Goal: Task Accomplishment & Management: Manage account settings

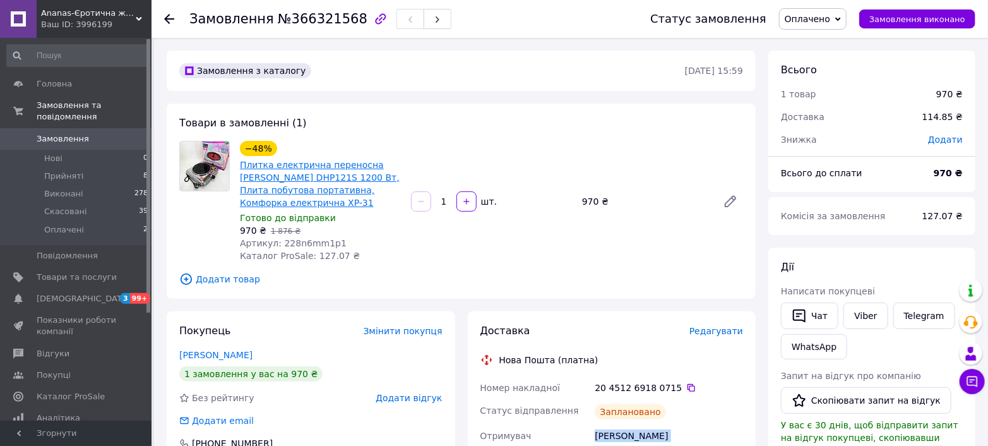
click at [342, 188] on link "Плитка електрична переносна [PERSON_NAME] DHP121S 1200 Вт, Плита побутова порта…" at bounding box center [320, 184] width 160 height 48
click at [85, 272] on span "Товари та послуги" at bounding box center [77, 277] width 80 height 11
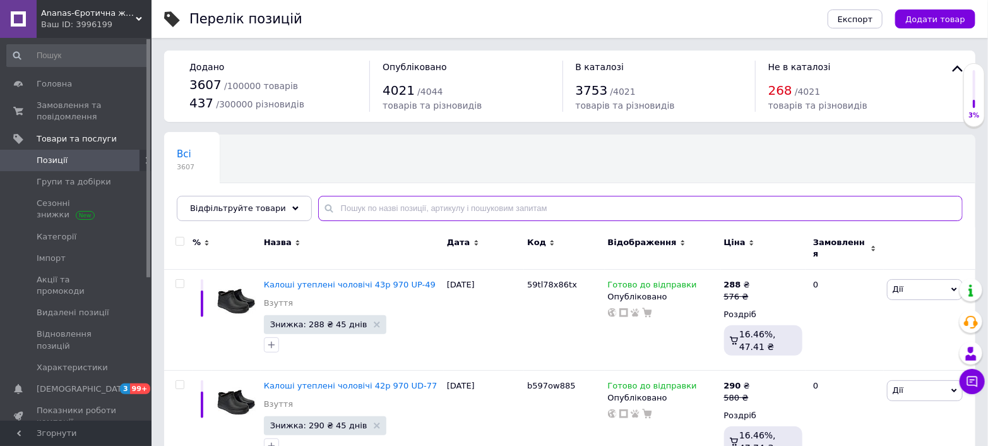
click at [401, 207] on input "text" at bounding box center [640, 208] width 645 height 25
paste input "228n6mm1p1"
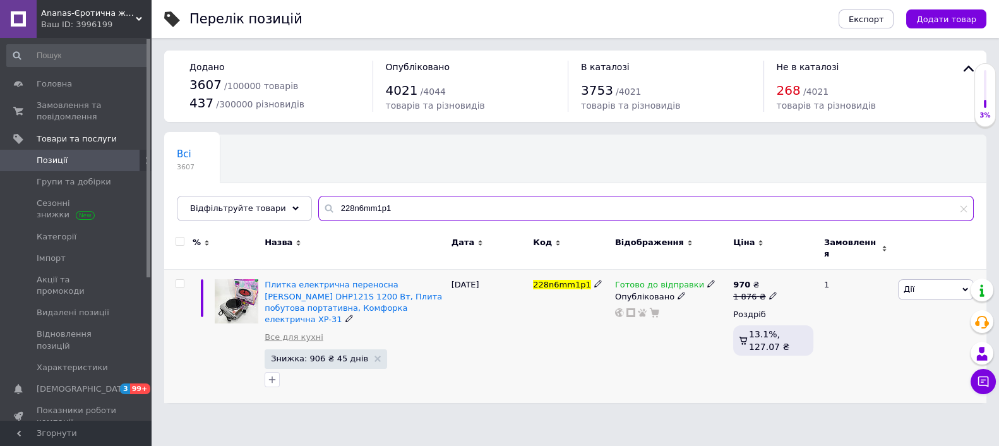
type input "228n6mm1p1"
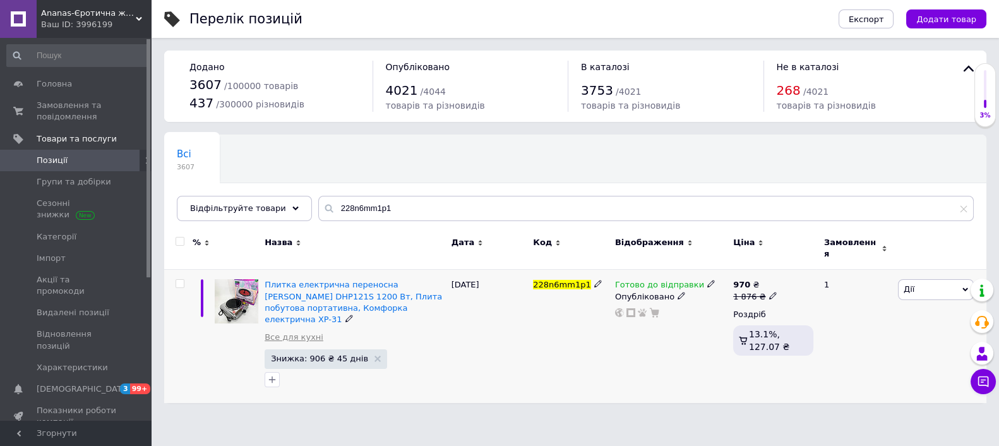
click at [280, 332] on link "Все для кухні" at bounding box center [294, 337] width 59 height 11
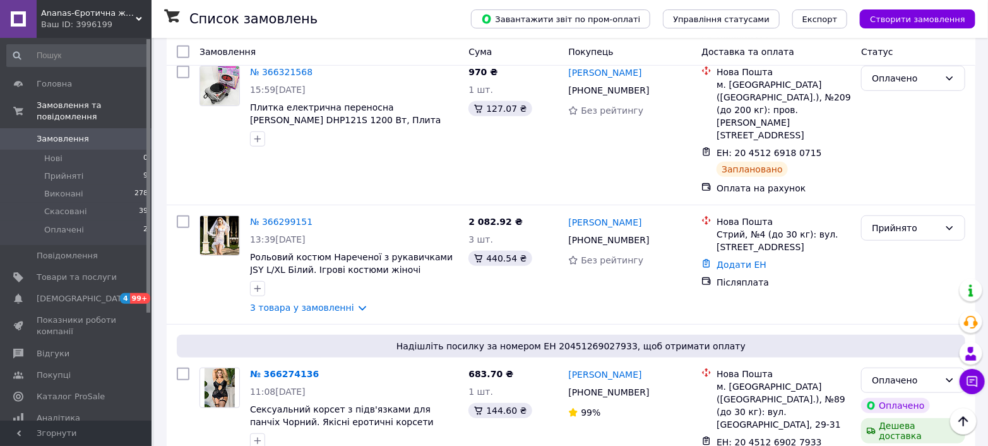
scroll to position [280, 0]
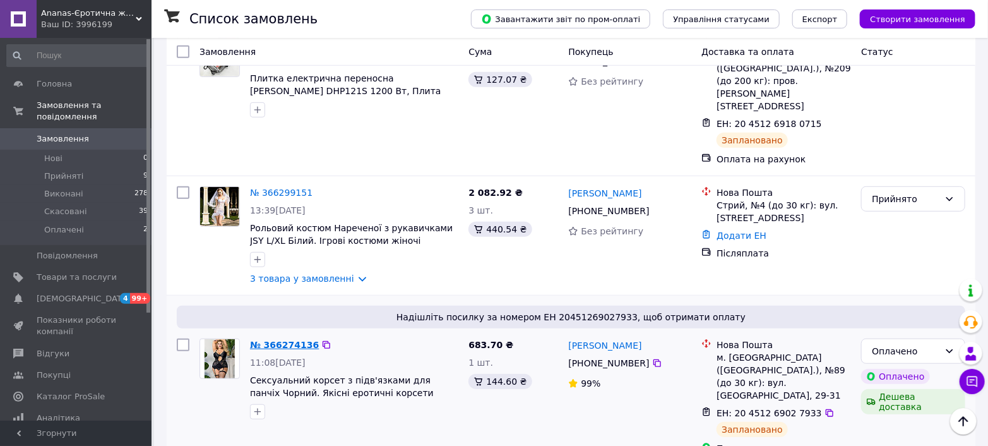
click at [294, 340] on link "№ 366274136" at bounding box center [284, 345] width 69 height 10
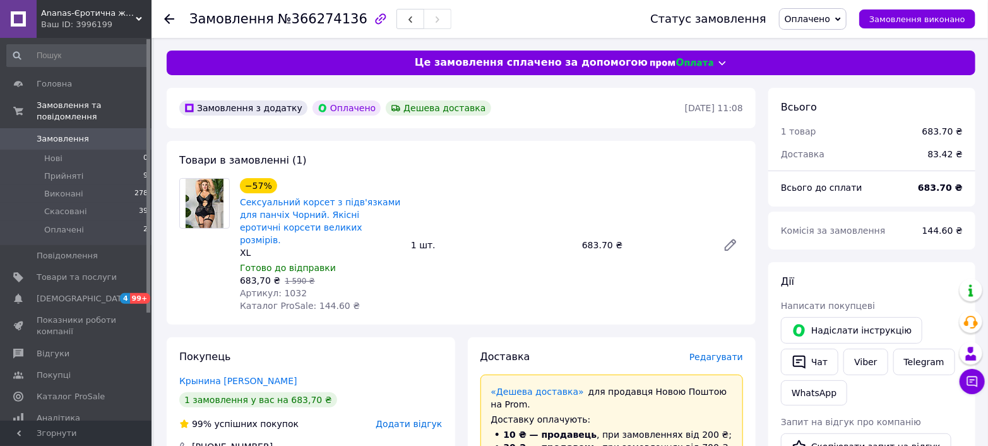
click at [170, 14] on icon at bounding box center [169, 19] width 10 height 10
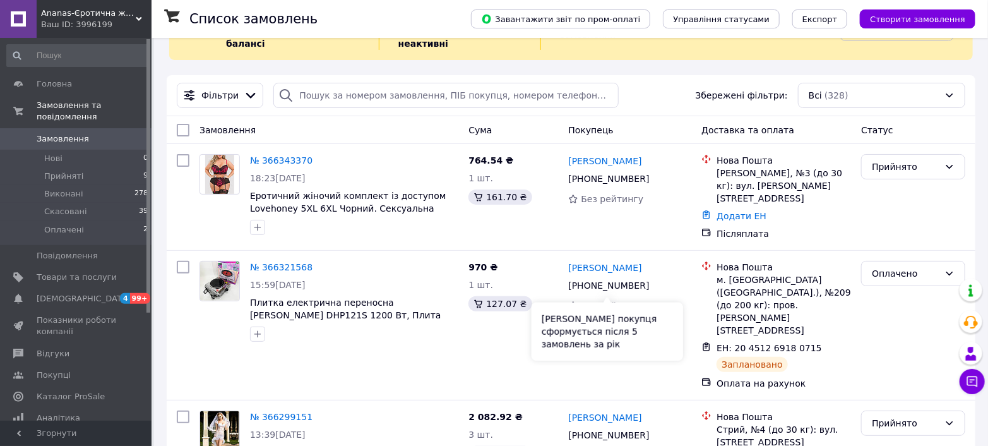
scroll to position [70, 0]
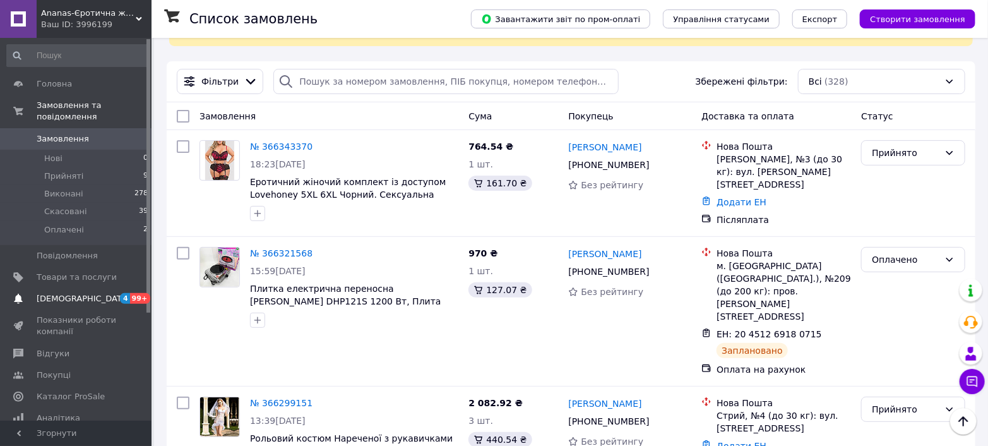
click at [88, 293] on span "[DEMOGRAPHIC_DATA]" at bounding box center [77, 298] width 80 height 11
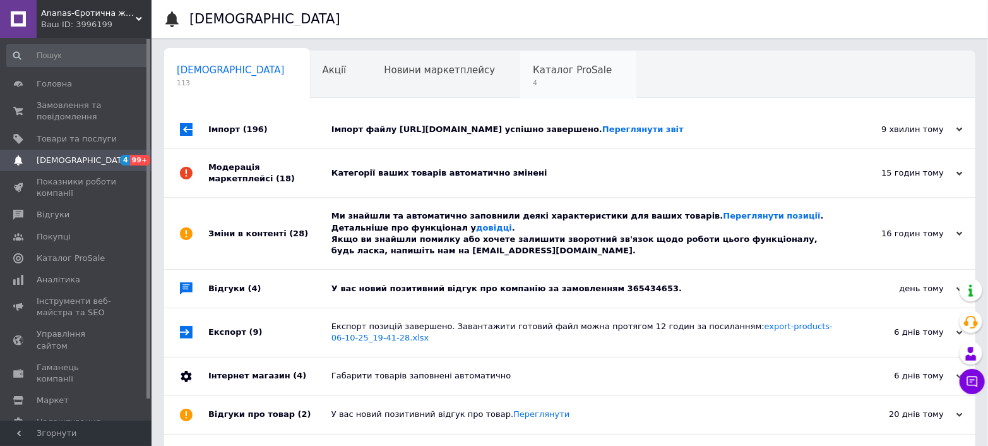
click at [520, 77] on div "Каталог ProSale 4" at bounding box center [578, 75] width 117 height 48
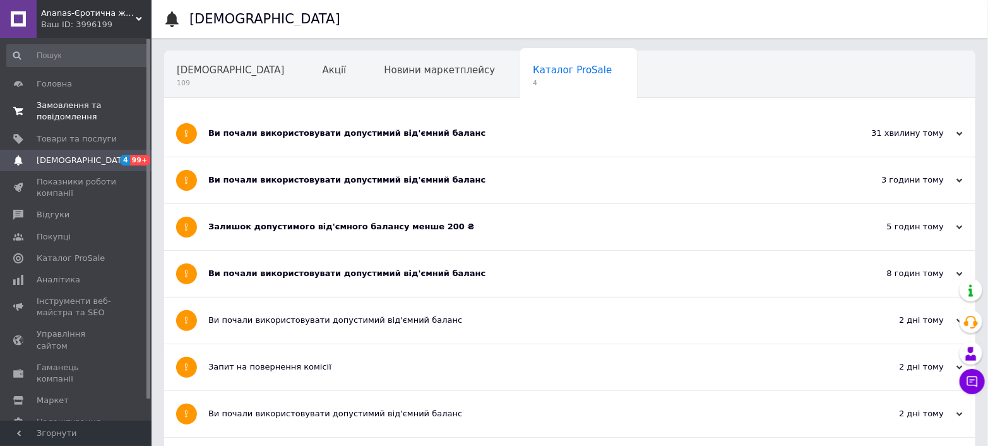
click at [95, 105] on span "Замовлення та повідомлення" at bounding box center [77, 111] width 80 height 23
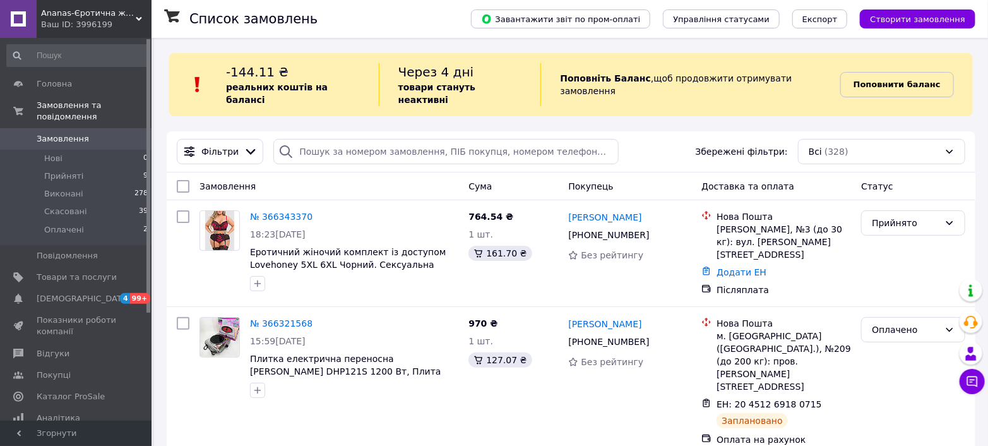
click at [901, 81] on b "Поповнити баланс" at bounding box center [897, 84] width 87 height 9
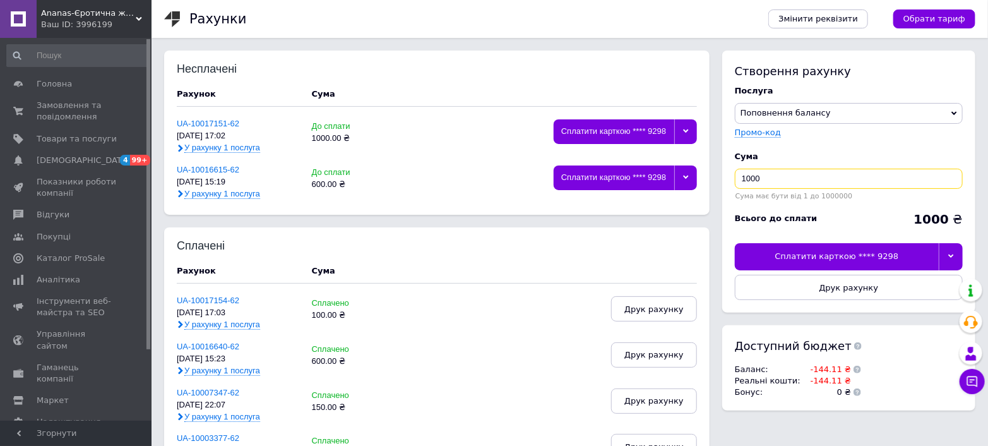
click at [752, 179] on input "1000" at bounding box center [849, 179] width 228 height 20
click at [767, 177] on input "1000" at bounding box center [849, 179] width 228 height 20
type input "150"
click at [873, 261] on div "Сплатити карткою **** 9298" at bounding box center [837, 256] width 204 height 27
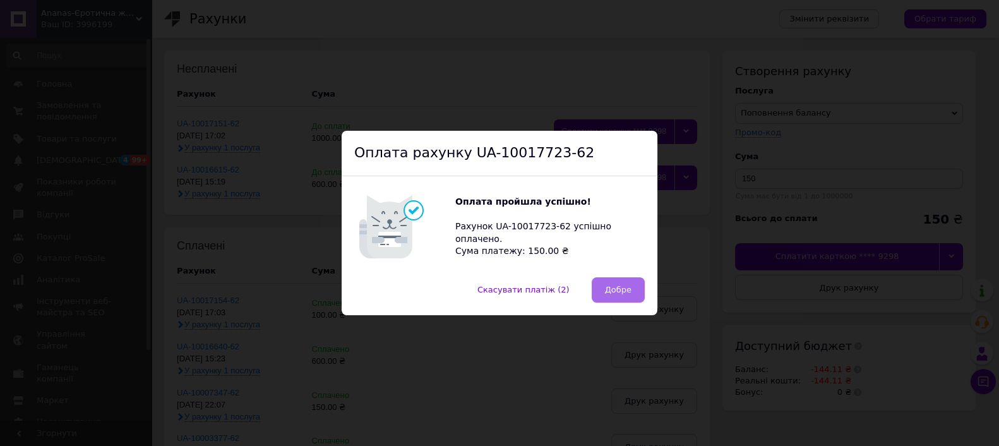
click at [625, 294] on span "Добре" at bounding box center [618, 289] width 27 height 9
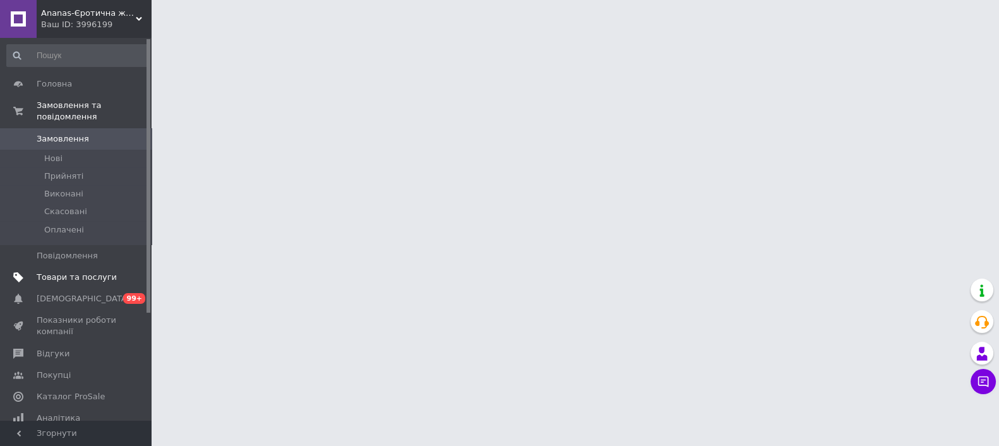
click at [79, 272] on span "Товари та послуги" at bounding box center [77, 277] width 80 height 11
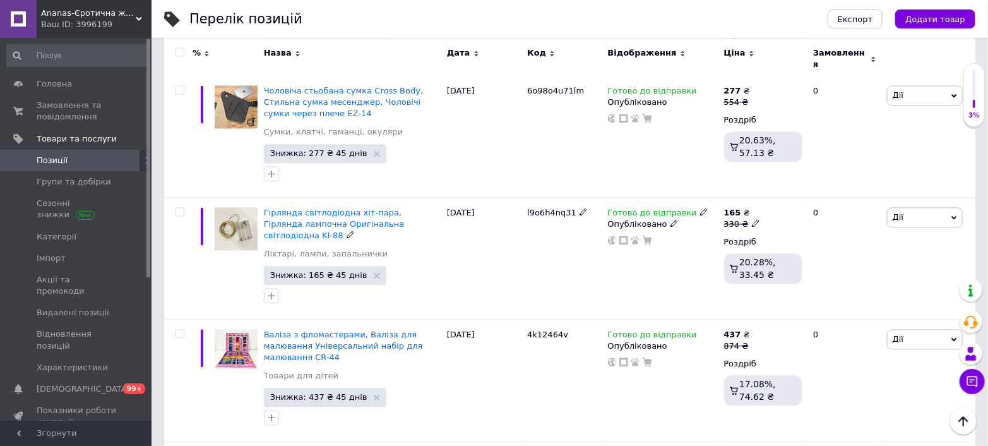
scroll to position [5754, 0]
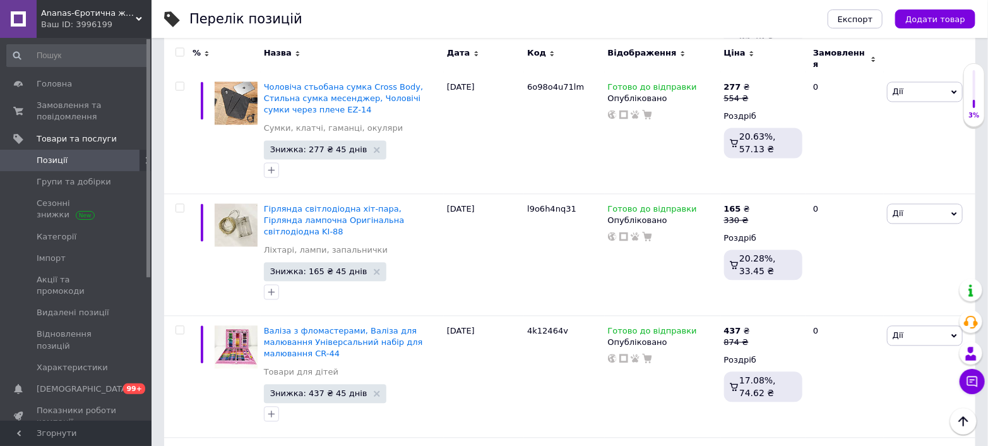
click at [176, 54] on input "checkbox" at bounding box center [180, 52] width 8 height 8
checkbox input "true"
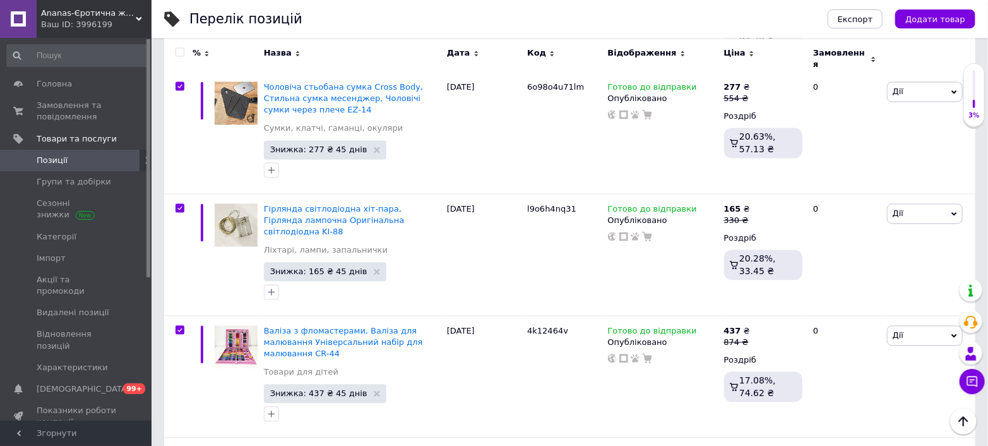
checkbox input "true"
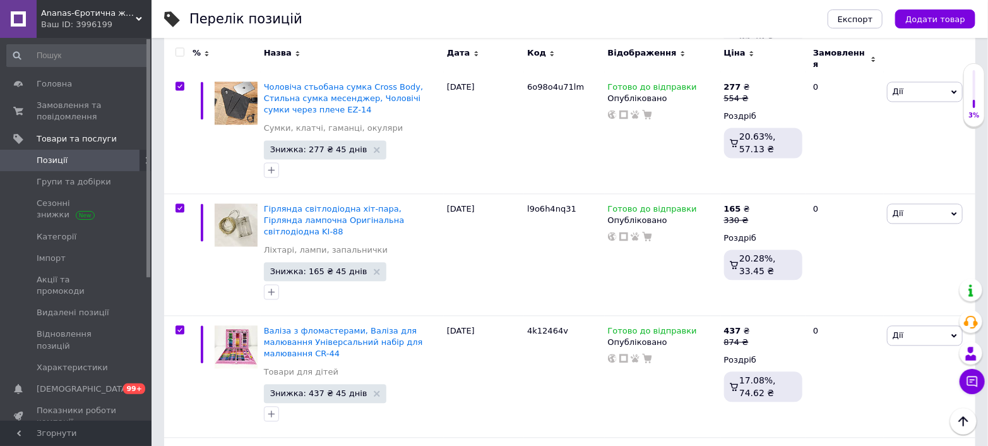
checkbox input "true"
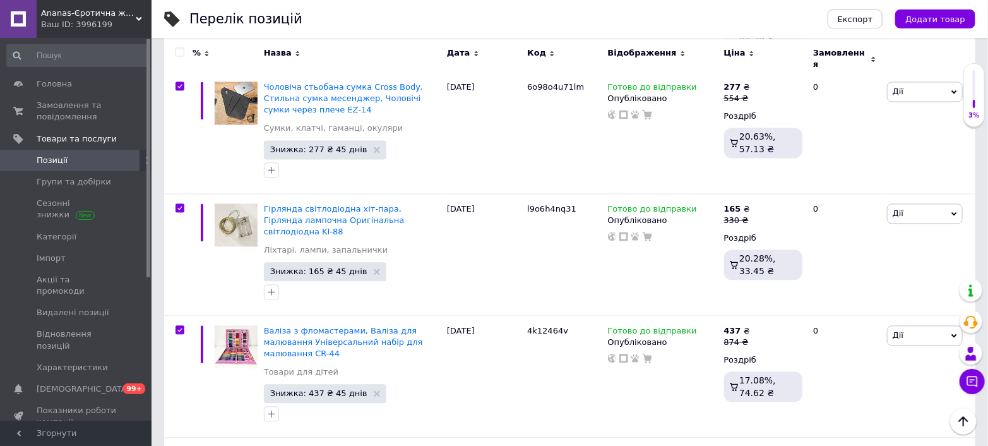
checkbox input "true"
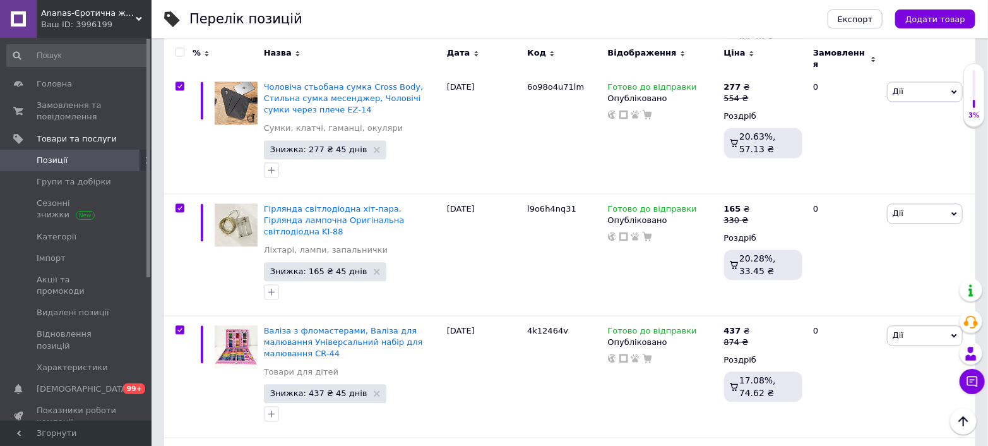
checkbox input "true"
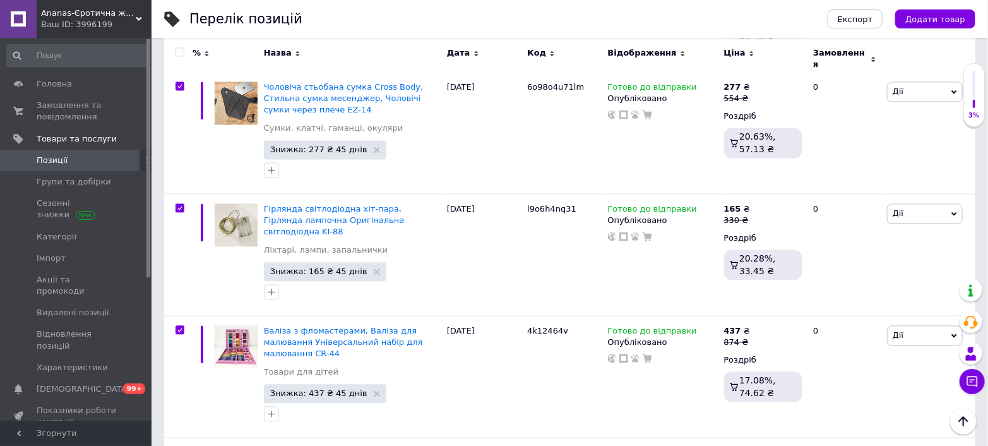
checkbox input "true"
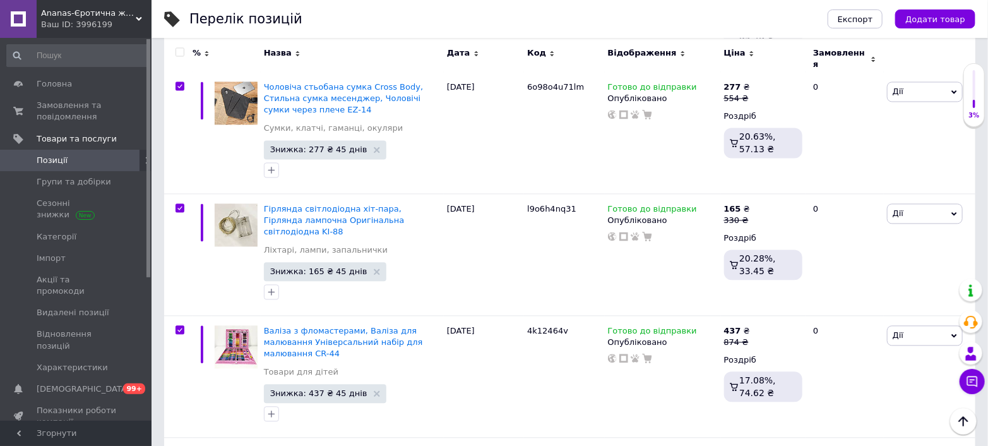
checkbox input "true"
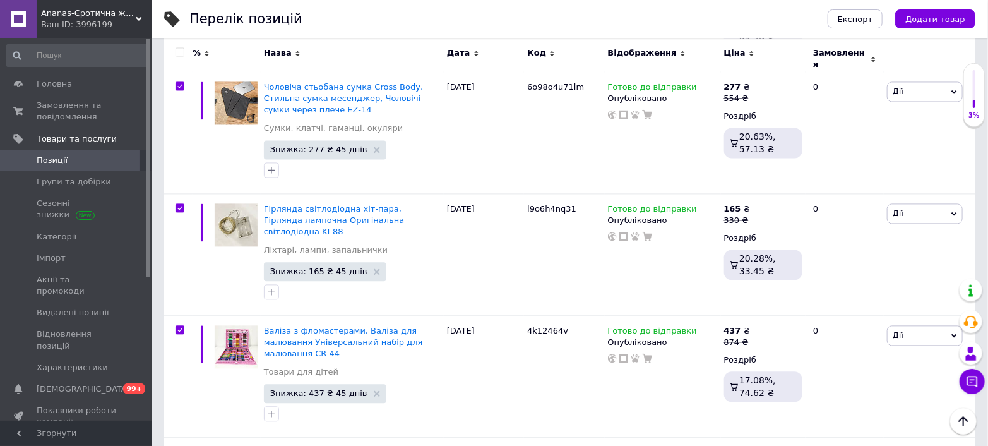
checkbox input "true"
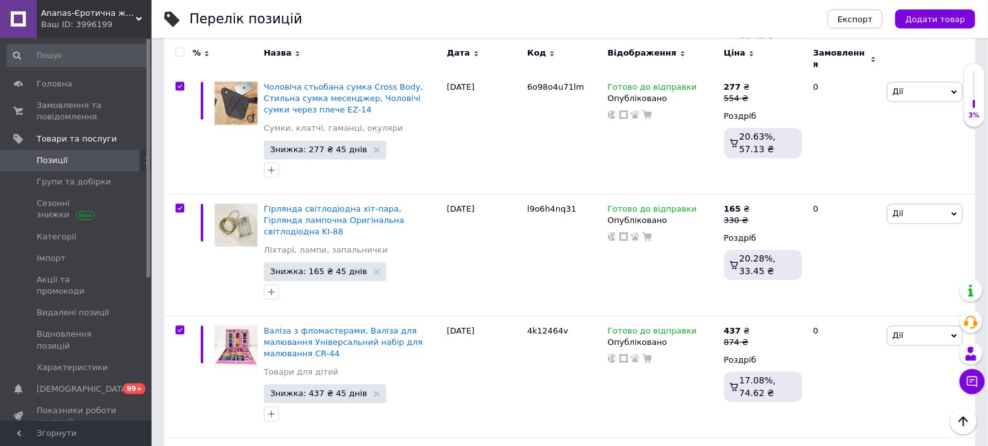
checkbox input "true"
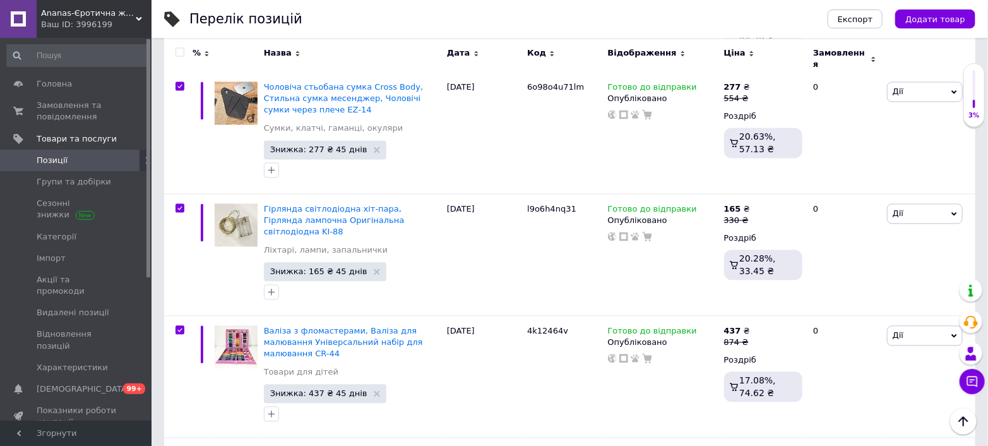
checkbox input "true"
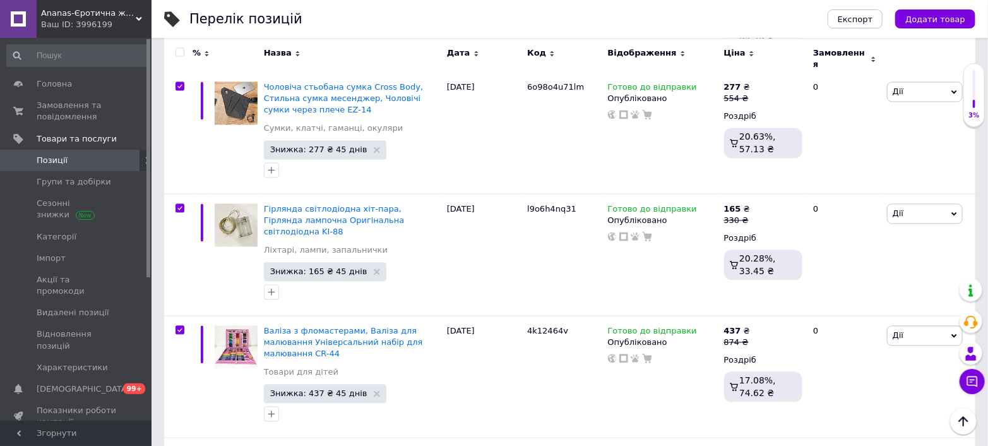
checkbox input "true"
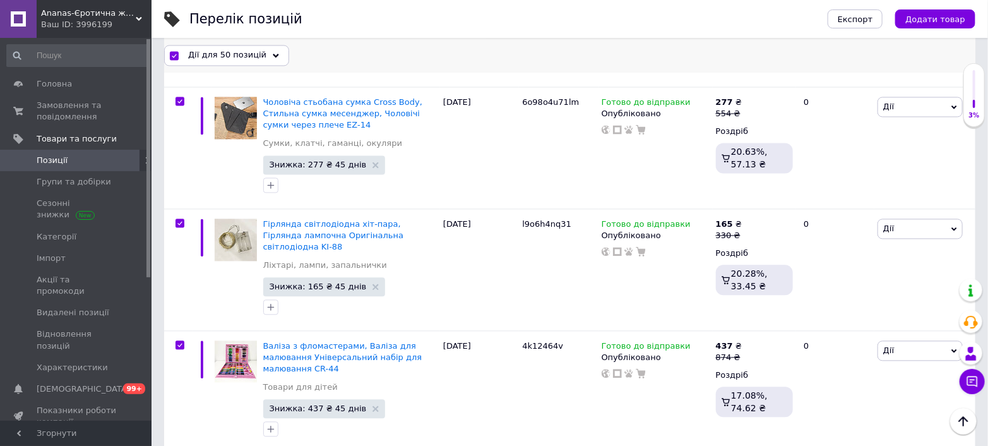
click at [234, 56] on span "Дії для 50 позицій" at bounding box center [227, 54] width 78 height 11
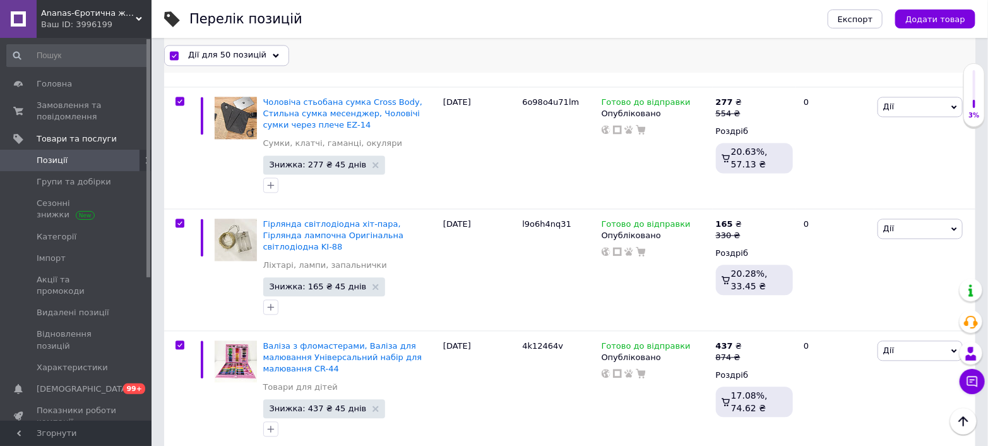
click at [273, 57] on icon at bounding box center [276, 55] width 6 height 6
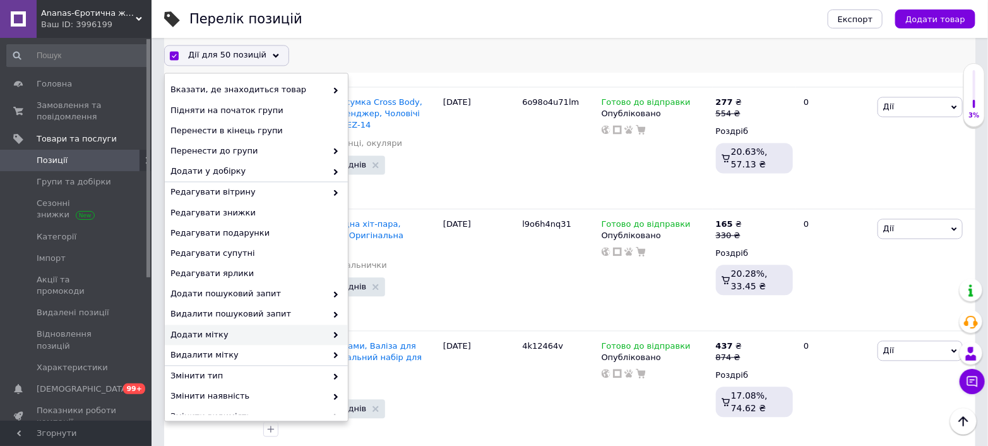
click at [229, 331] on span "Додати мітку" at bounding box center [249, 334] width 156 height 11
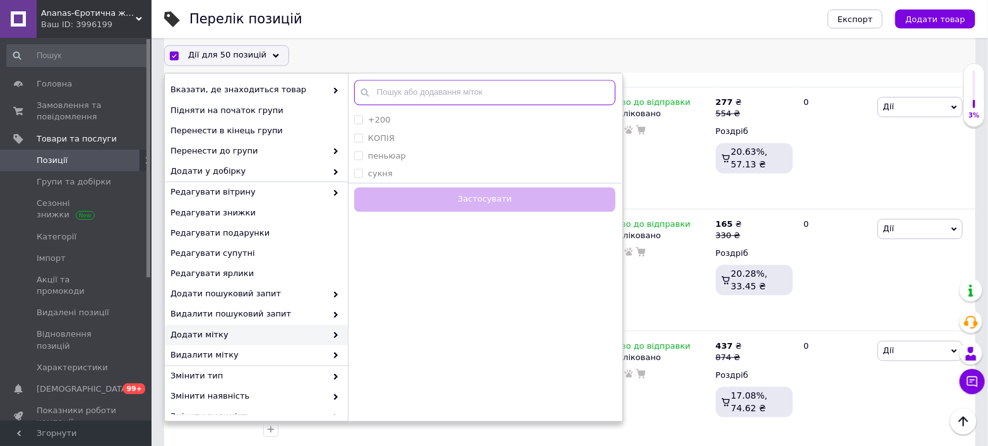
click at [407, 99] on input "text" at bounding box center [484, 92] width 261 height 25
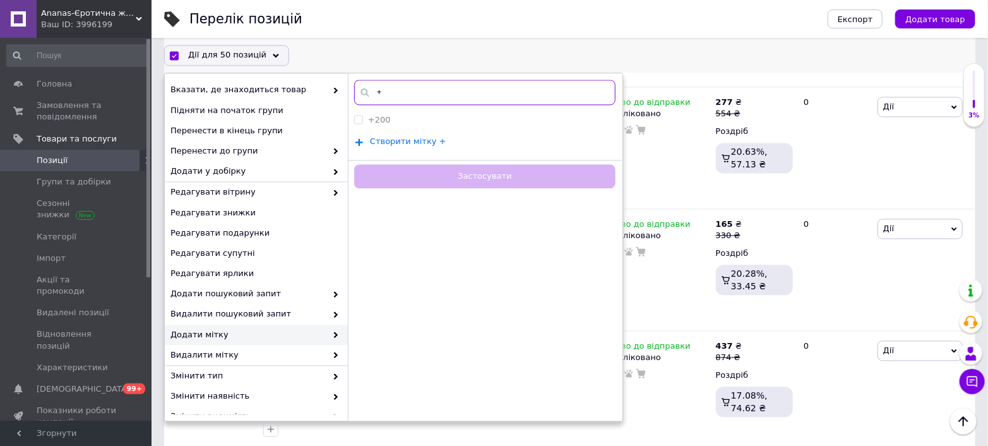
type input "+"
click at [412, 140] on span "Створити мітку +" at bounding box center [408, 141] width 76 height 10
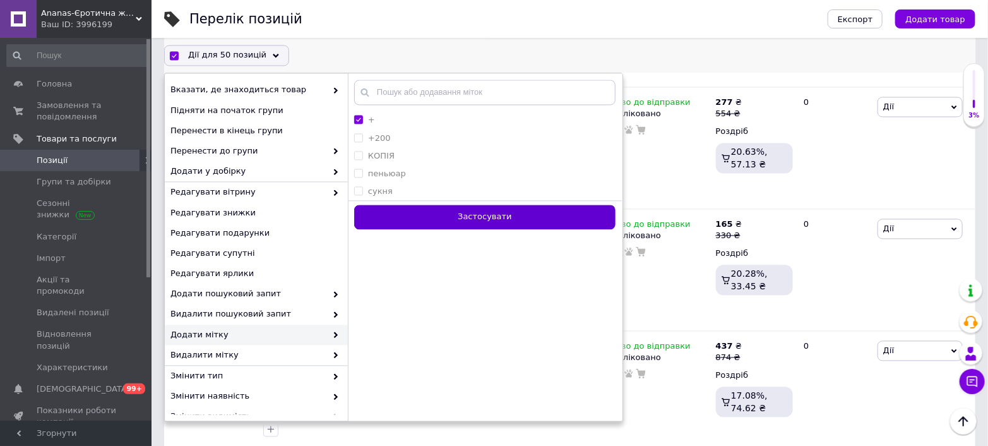
click at [429, 213] on button "Застосувати" at bounding box center [484, 217] width 261 height 25
checkbox input "false"
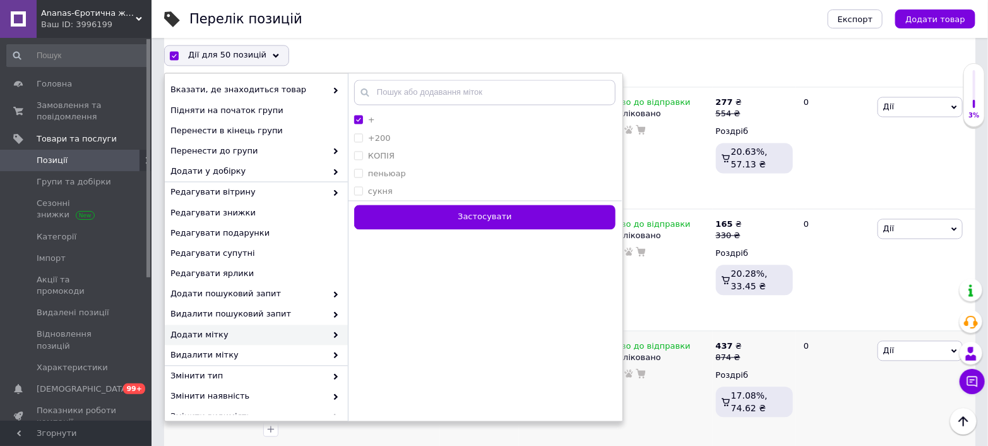
checkbox input "false"
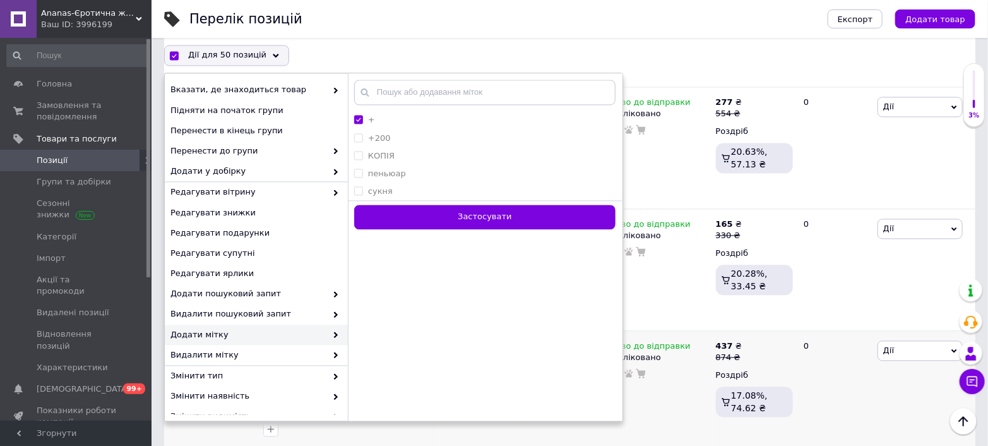
checkbox input "false"
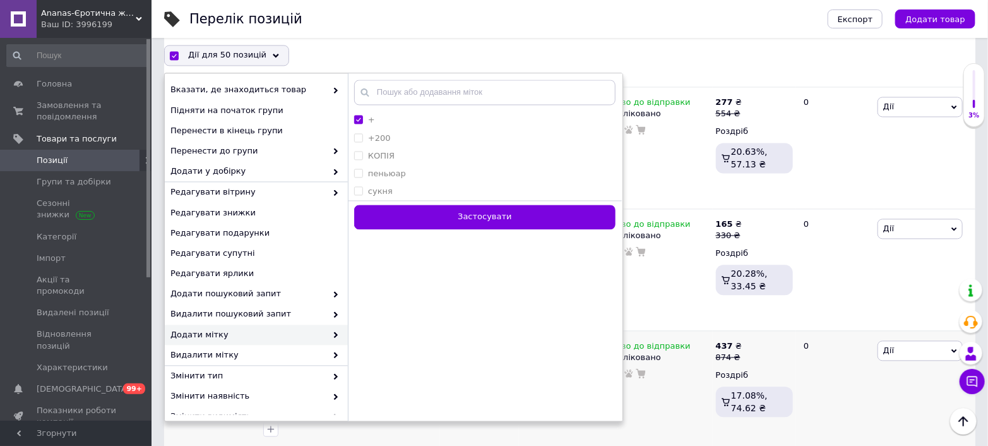
checkbox input "false"
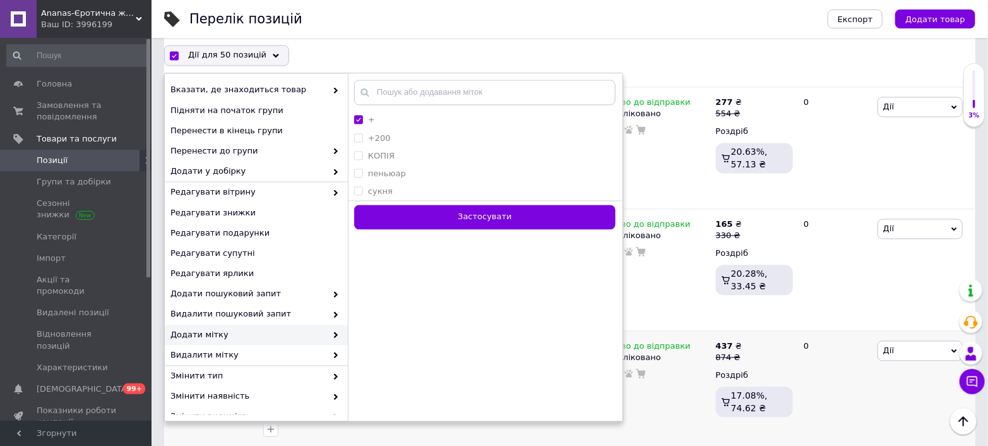
checkbox input "false"
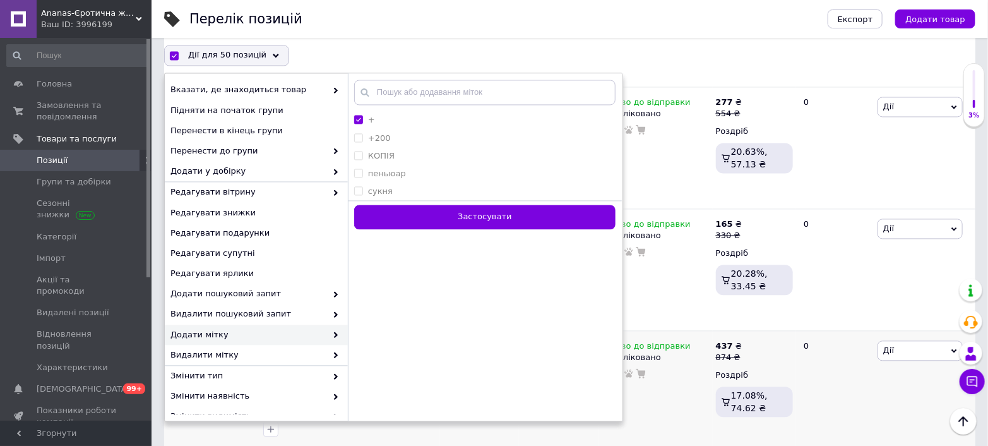
checkbox input "false"
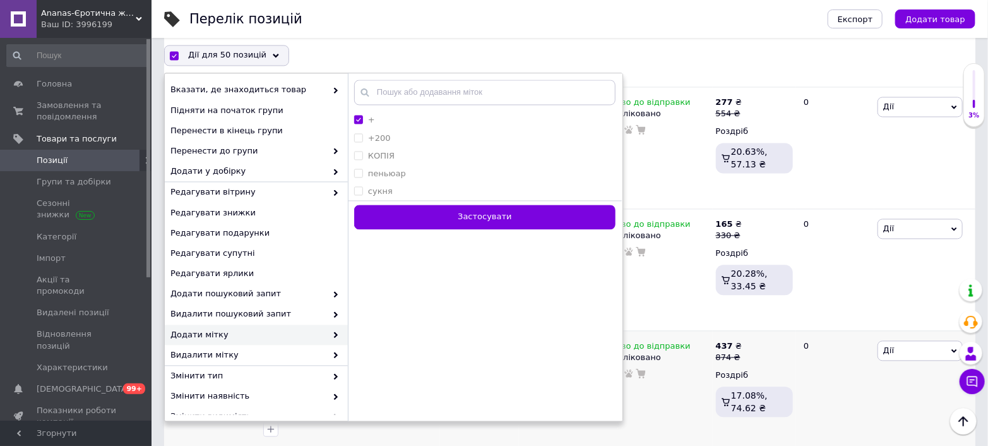
checkbox input "false"
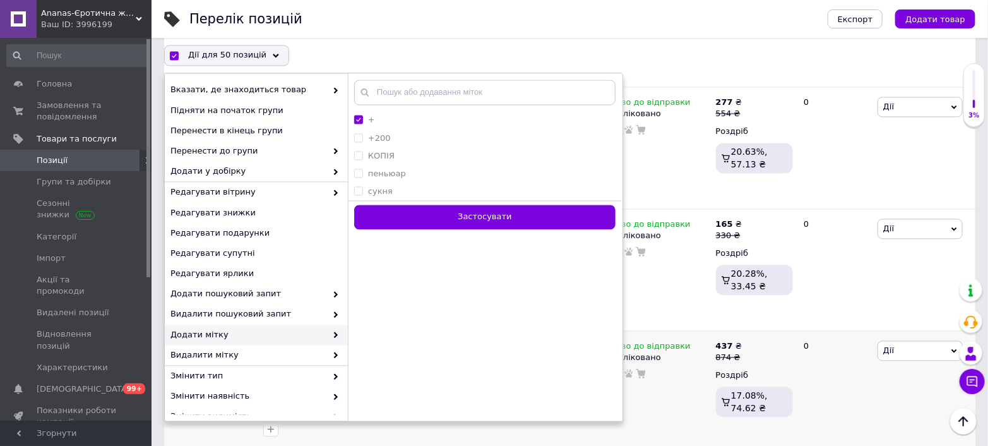
checkbox input "false"
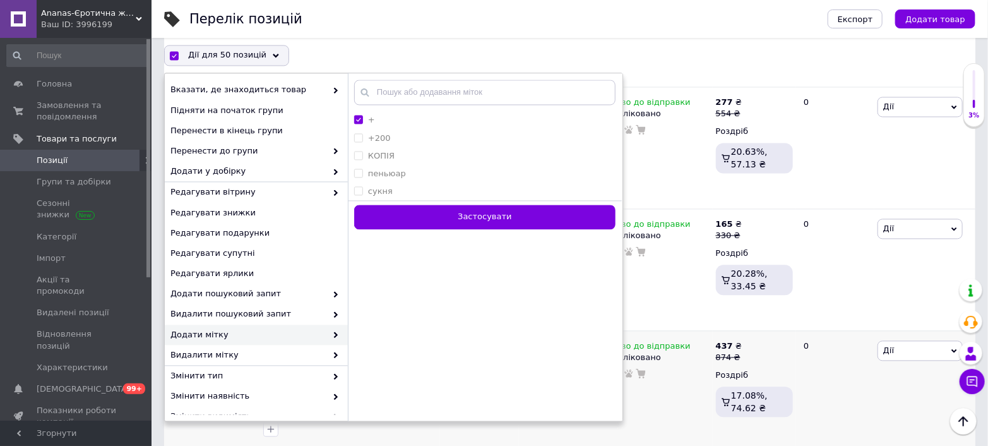
checkbox input "false"
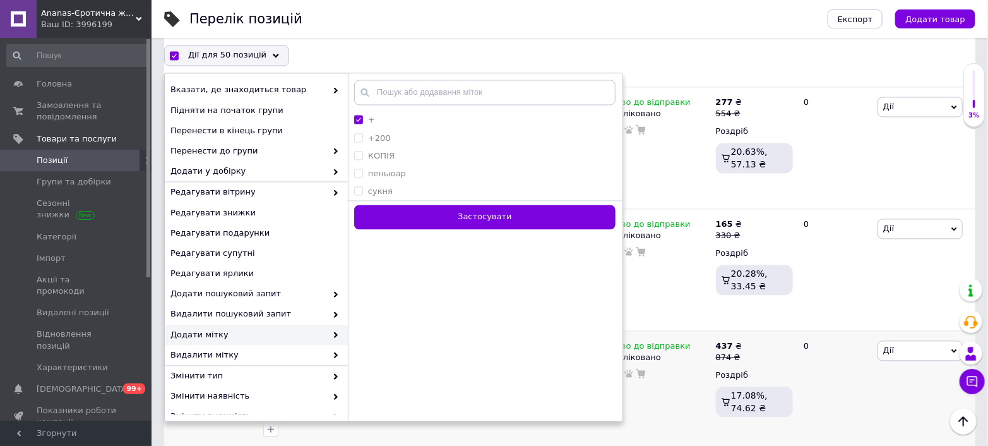
checkbox input "false"
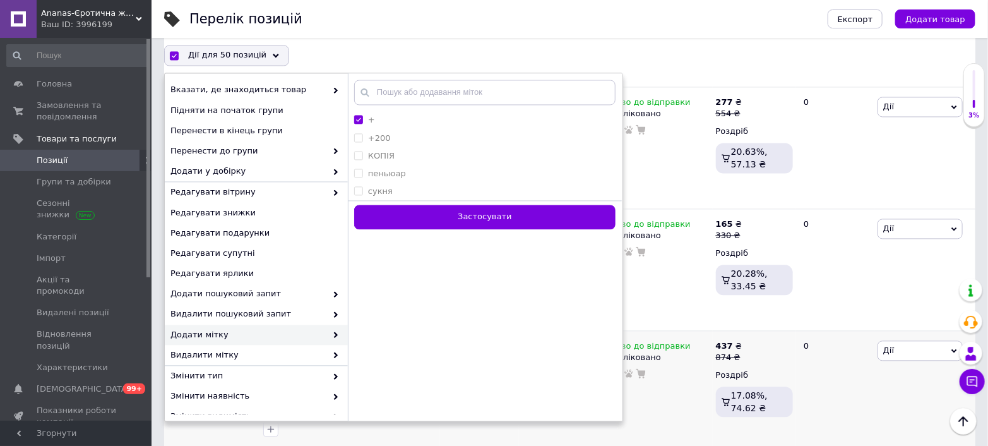
checkbox input "false"
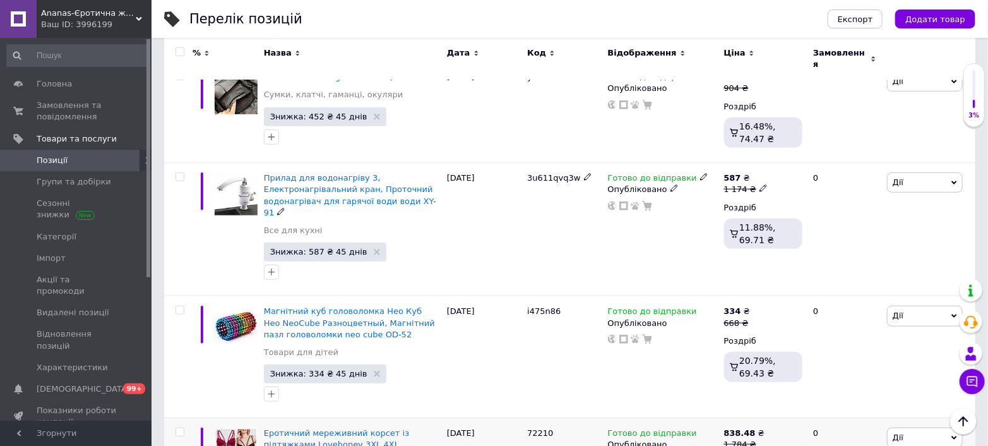
scroll to position [596, 0]
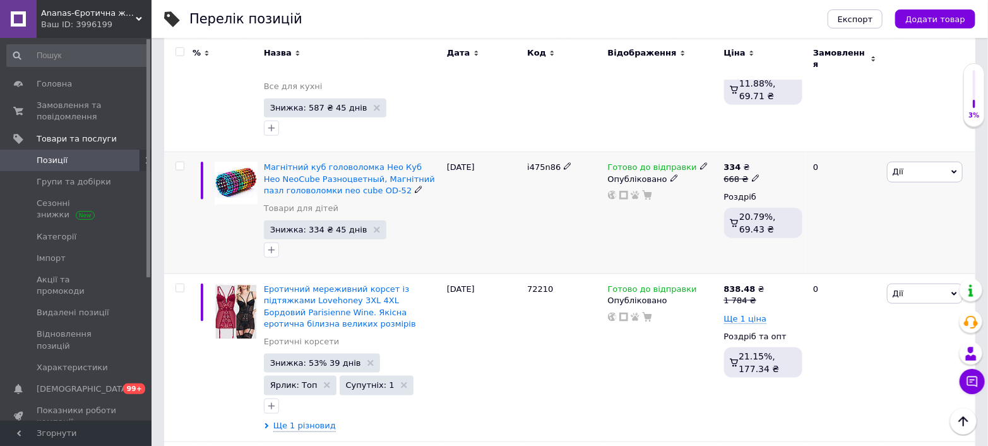
drag, startPoint x: 183, startPoint y: 131, endPoint x: 200, endPoint y: 162, distance: 35.6
click at [183, 162] on input "checkbox" at bounding box center [180, 166] width 8 height 8
checkbox input "true"
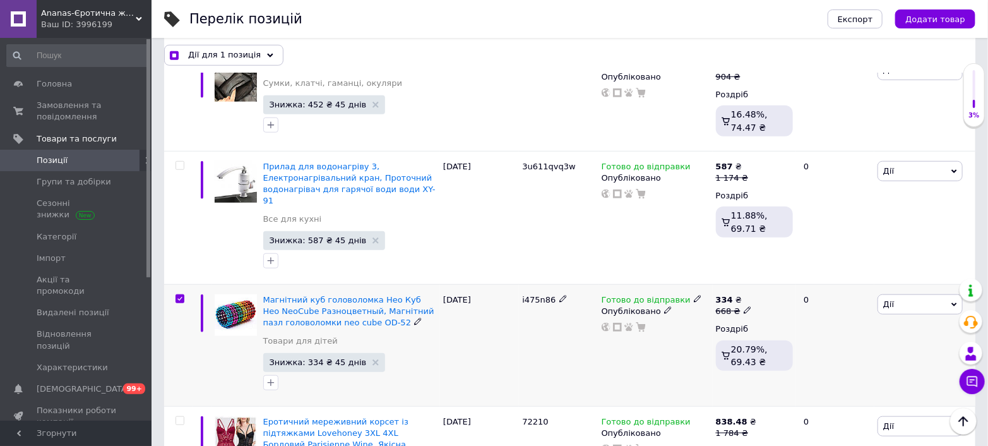
scroll to position [455, 0]
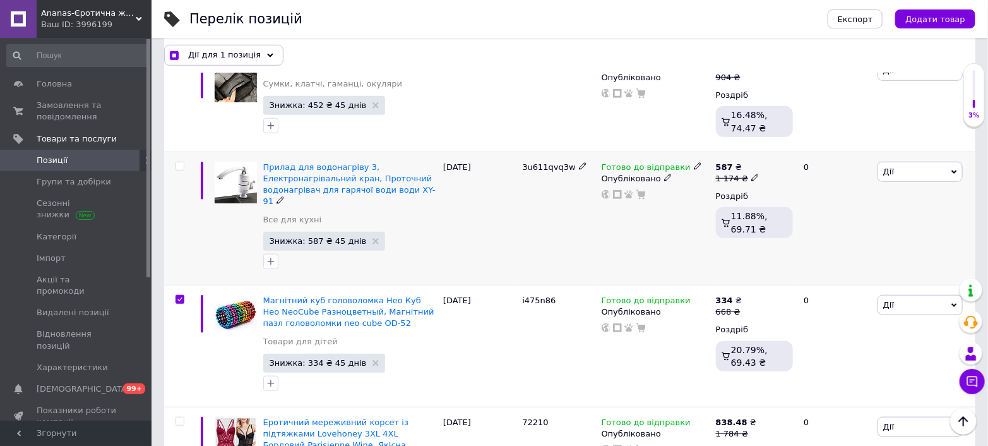
click at [179, 162] on input "checkbox" at bounding box center [180, 166] width 8 height 8
checkbox input "true"
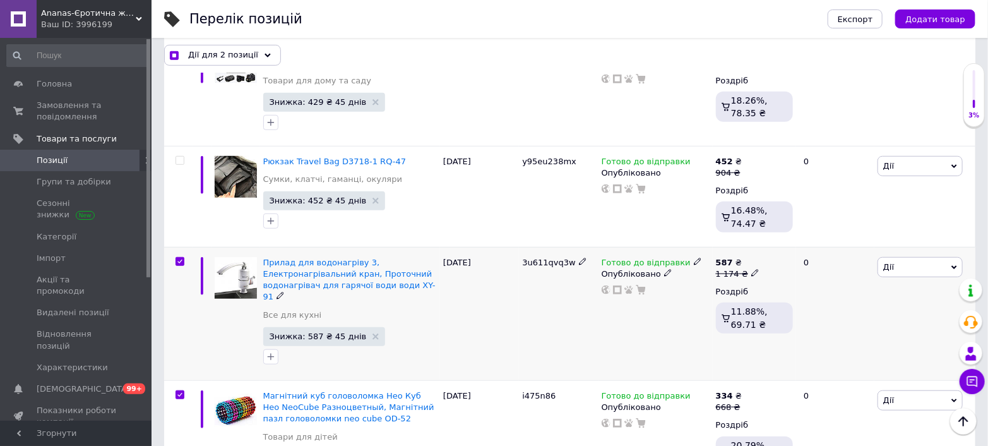
scroll to position [244, 0]
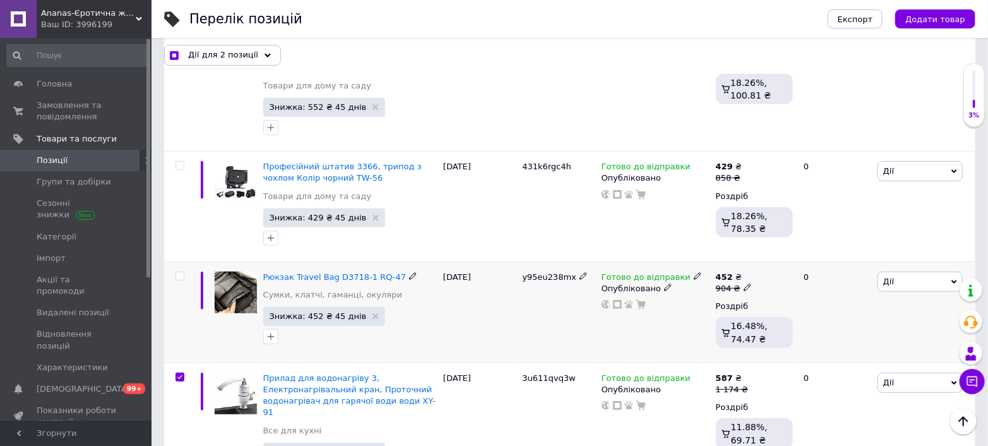
click at [178, 272] on span at bounding box center [180, 276] width 9 height 9
click at [178, 272] on input "checkbox" at bounding box center [180, 276] width 8 height 8
checkbox input "true"
click at [178, 162] on input "checkbox" at bounding box center [180, 166] width 8 height 8
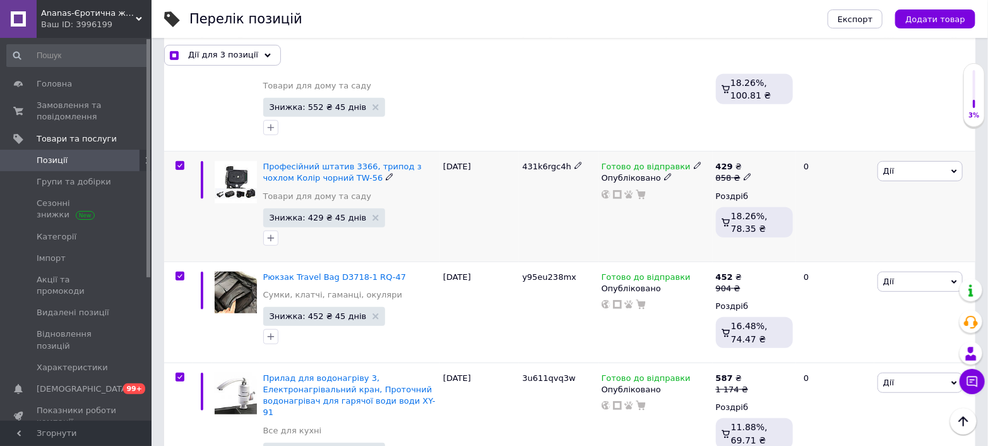
checkbox input "true"
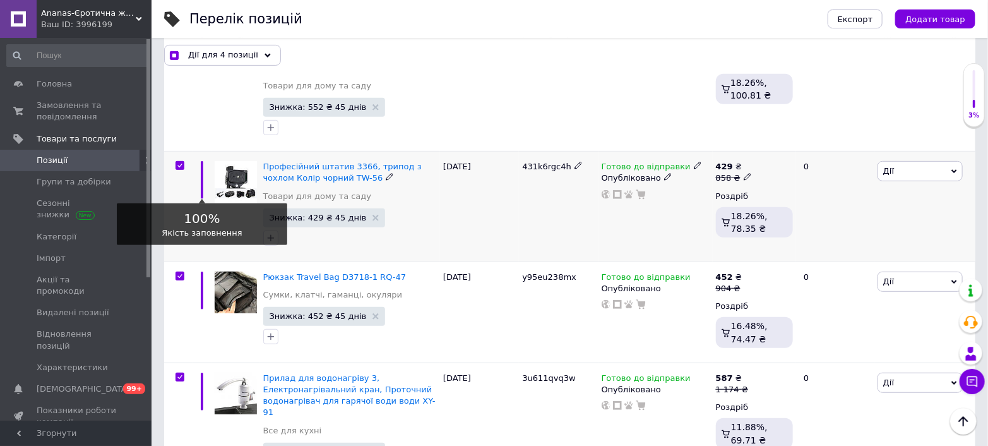
scroll to position [0, 0]
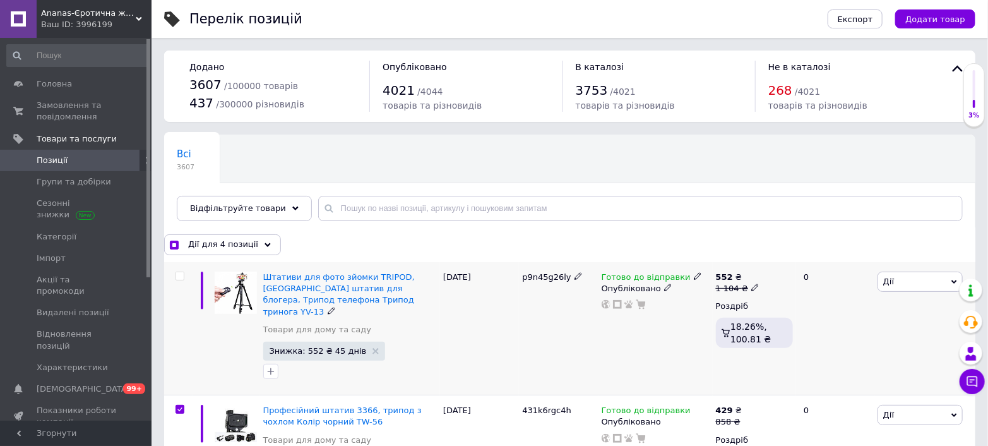
click at [181, 273] on input "checkbox" at bounding box center [180, 276] width 8 height 8
checkbox input "true"
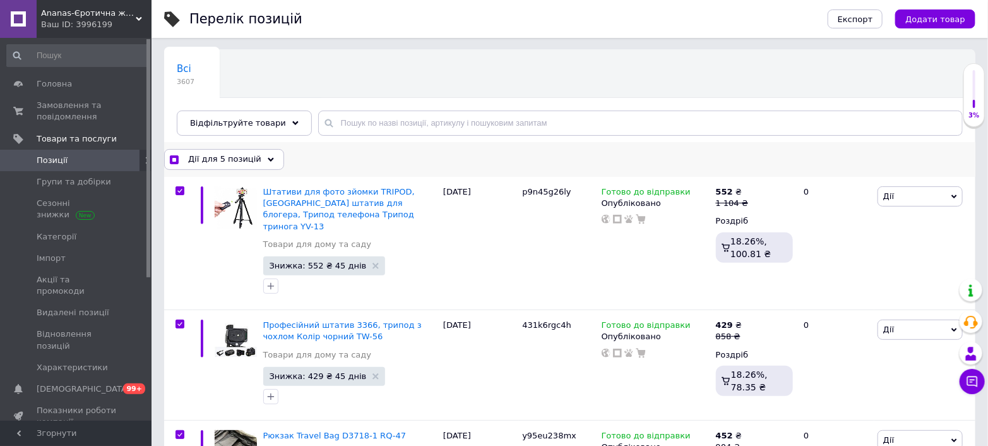
scroll to position [140, 0]
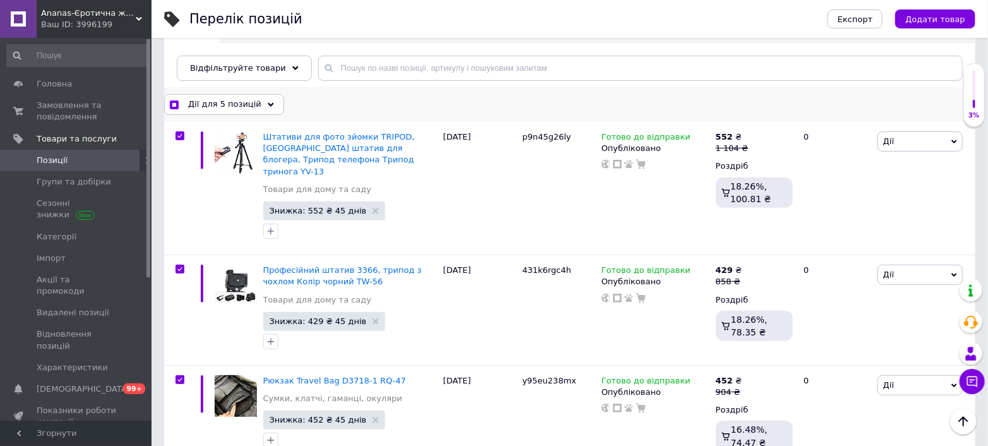
click at [268, 105] on icon at bounding box center [271, 105] width 6 height 6
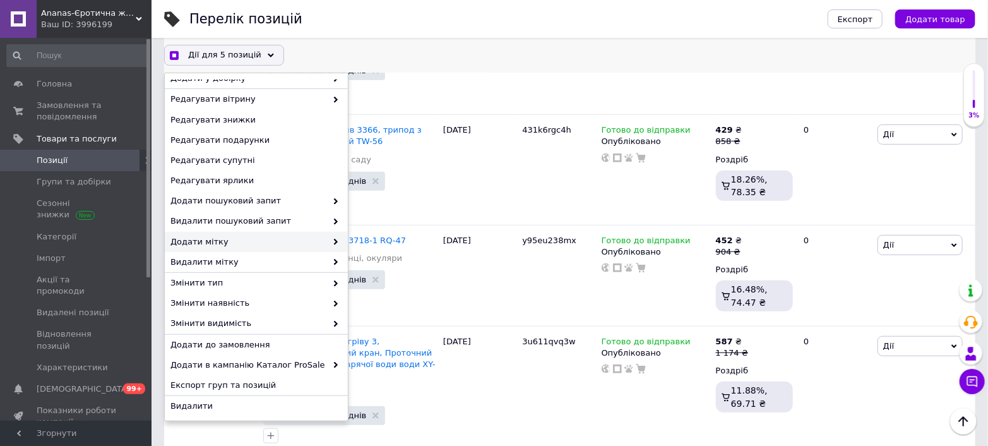
scroll to position [93, 0]
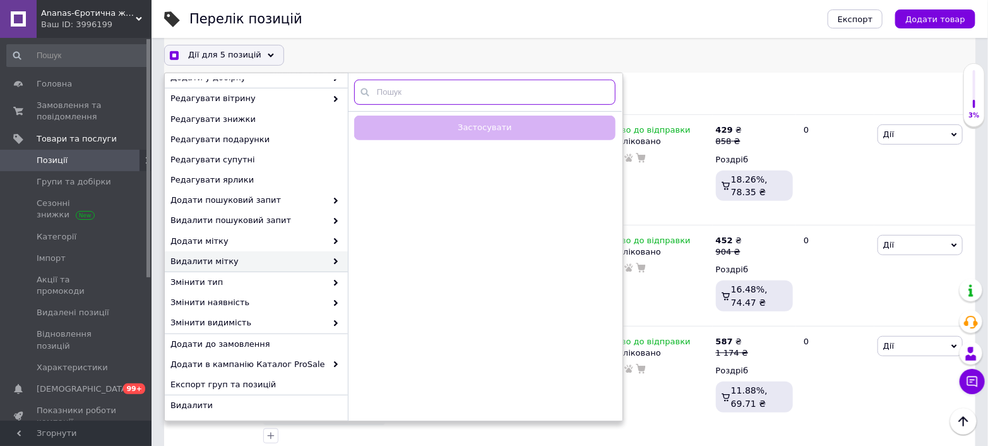
click at [428, 86] on input "text" at bounding box center [484, 92] width 261 height 25
checkbox input "true"
type input "+"
checkbox input "true"
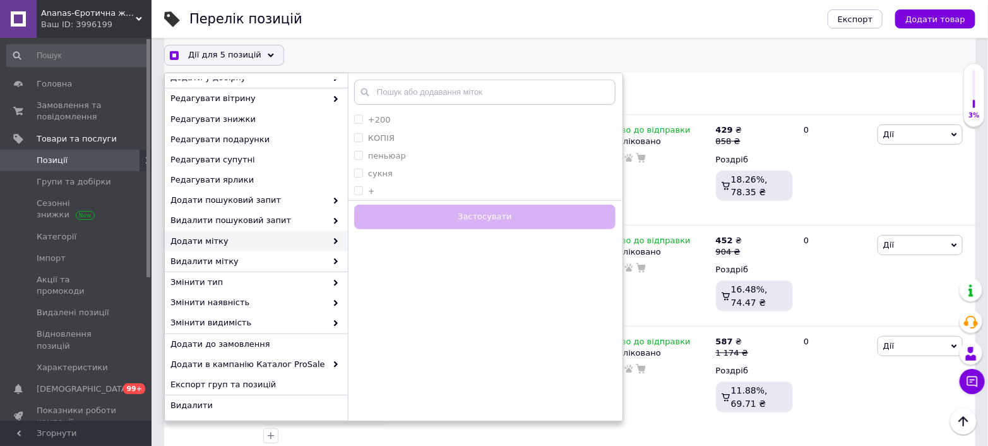
click at [235, 241] on span "Додати мітку" at bounding box center [249, 241] width 156 height 11
click at [356, 189] on input "+" at bounding box center [358, 190] width 8 height 8
checkbox input "true"
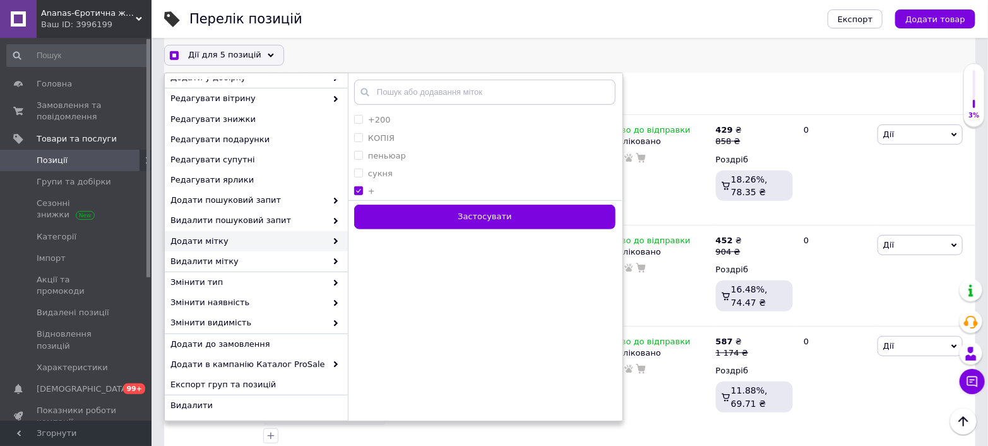
click at [373, 203] on div "Застосувати" at bounding box center [485, 214] width 274 height 29
checkbox input "true"
click at [378, 224] on button "Застосувати" at bounding box center [484, 217] width 261 height 25
checkbox input "false"
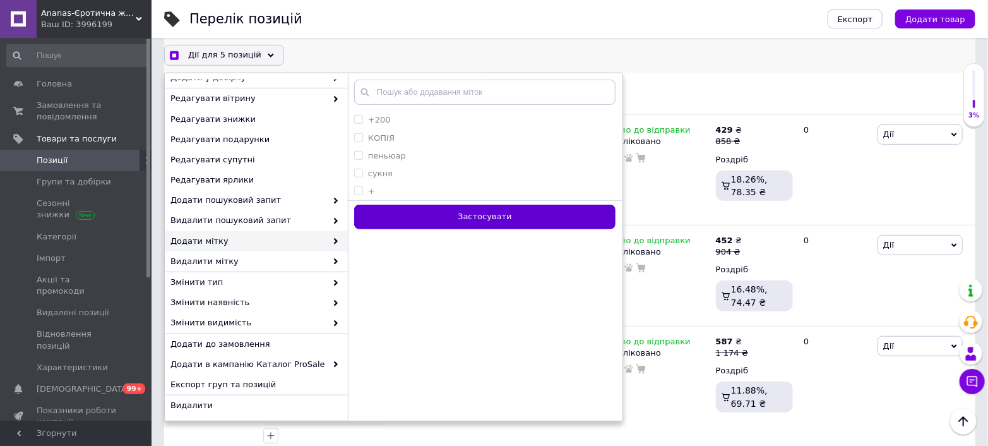
checkbox input "false"
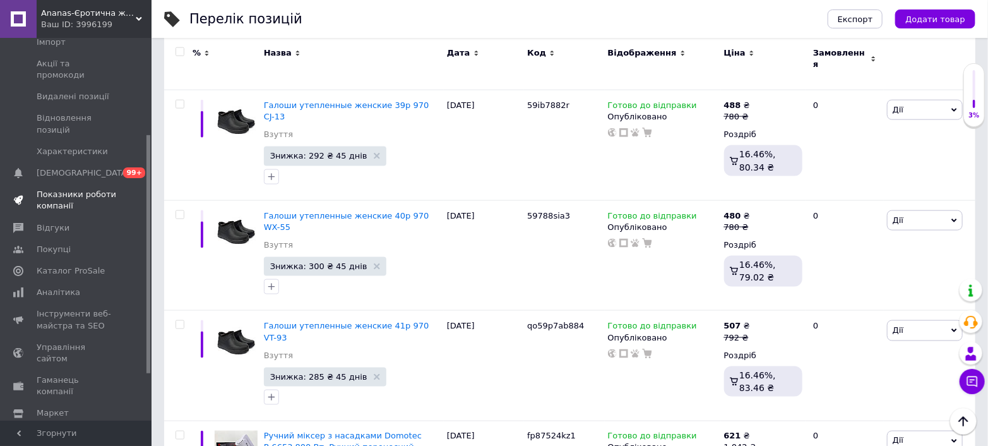
scroll to position [228, 0]
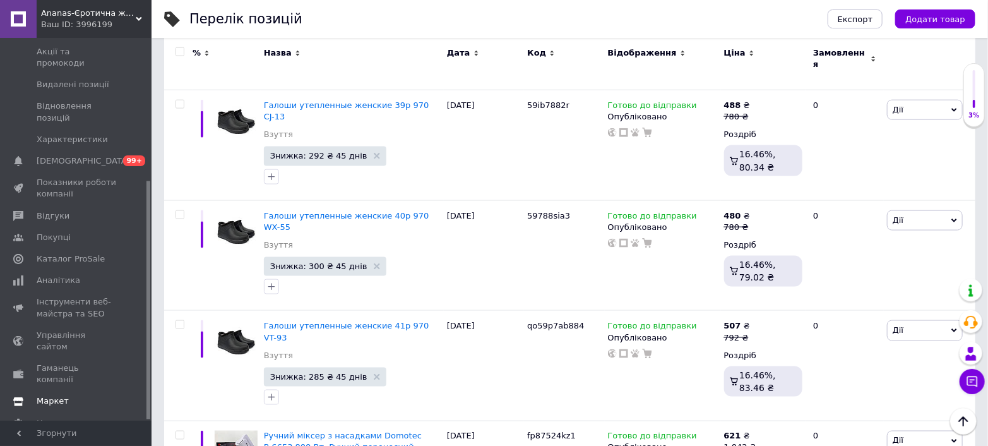
click at [76, 395] on span "Маркет" at bounding box center [77, 400] width 80 height 11
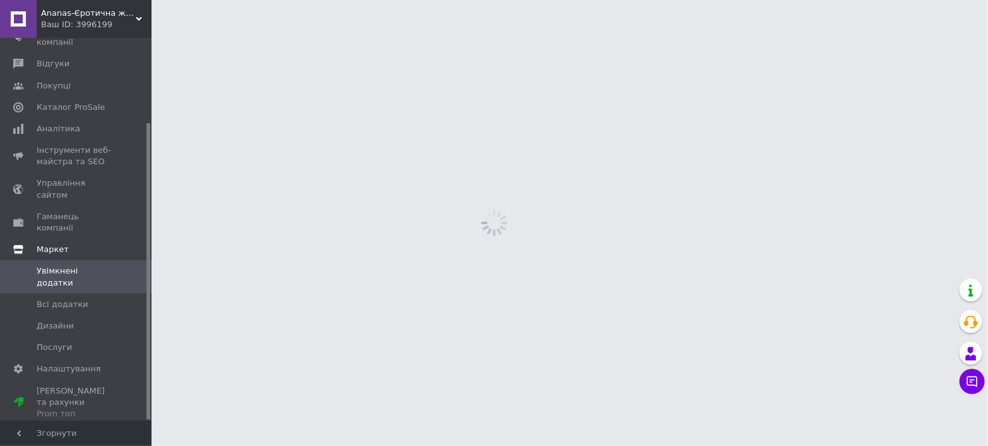
scroll to position [109, 0]
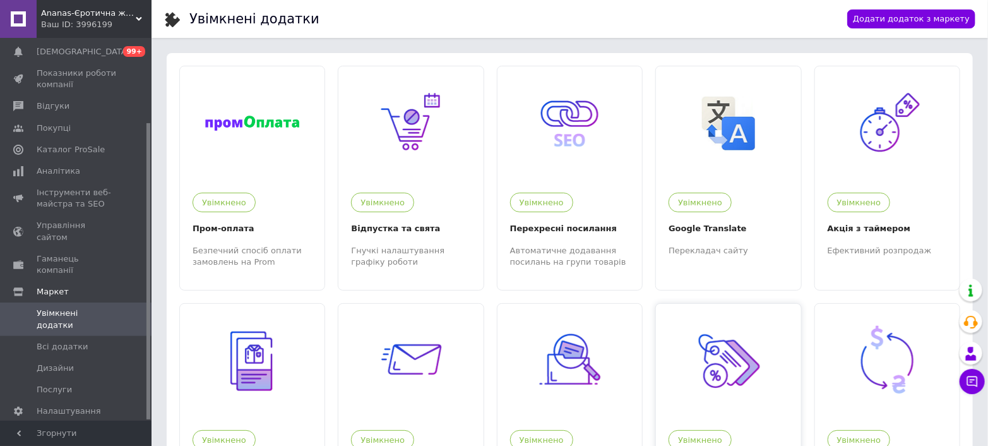
click at [730, 323] on img at bounding box center [729, 361] width 78 height 78
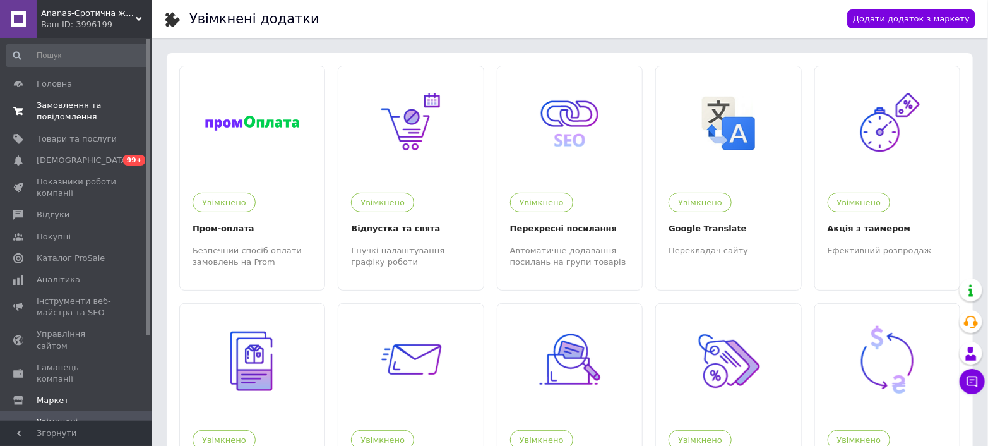
click at [75, 116] on span "Замовлення та повідомлення" at bounding box center [77, 111] width 80 height 23
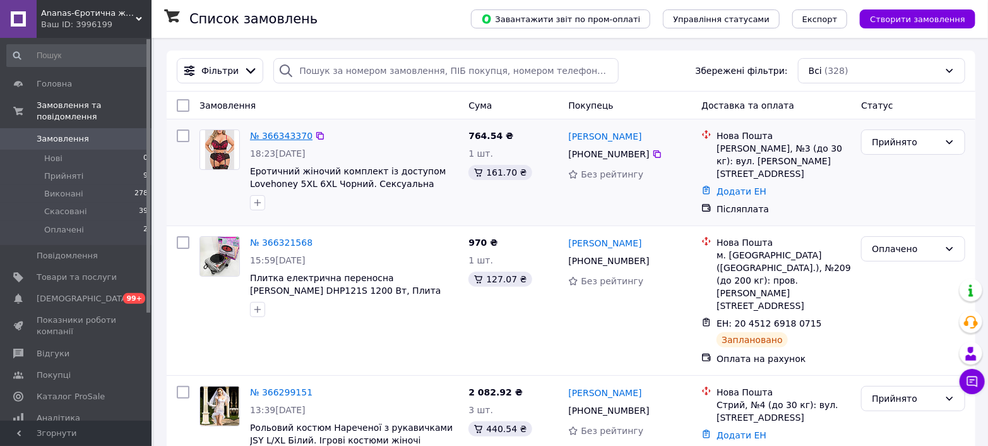
click at [279, 140] on link "№ 366343370" at bounding box center [281, 136] width 63 height 10
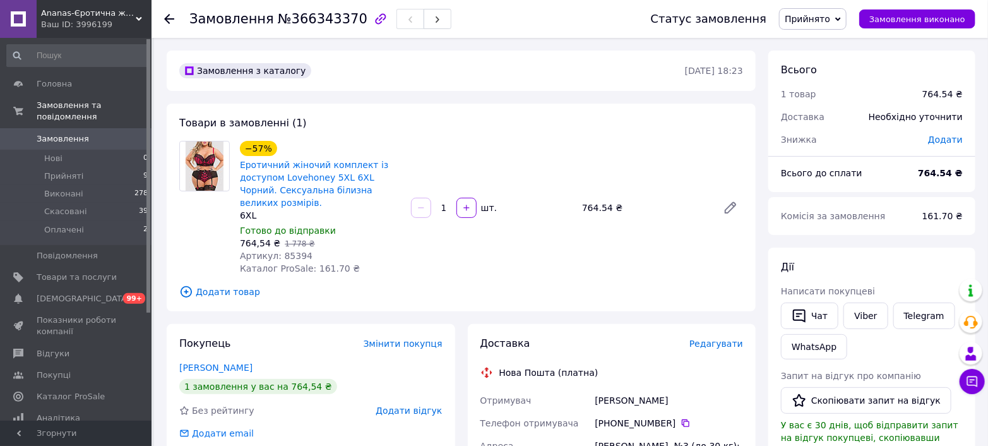
click at [831, 22] on span "Прийнято" at bounding box center [807, 19] width 45 height 10
click at [823, 80] on li "Оплачено" at bounding box center [813, 82] width 66 height 19
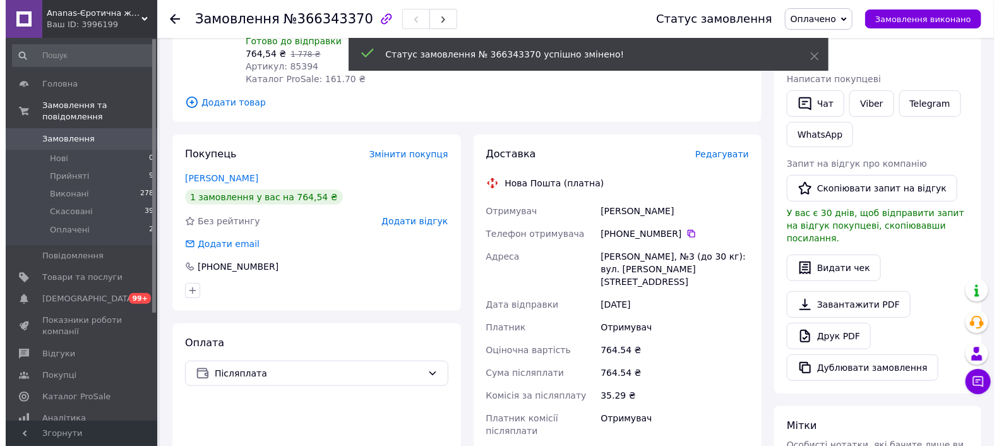
scroll to position [210, 0]
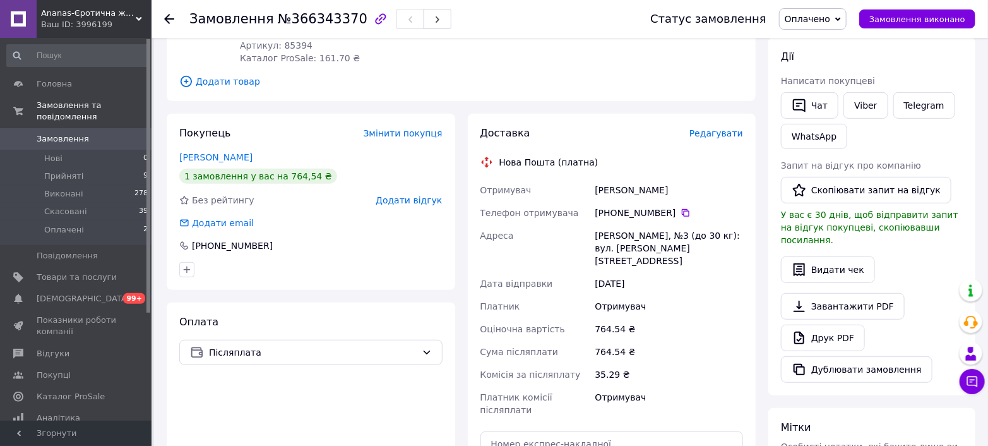
click at [714, 128] on span "Редагувати" at bounding box center [717, 133] width 54 height 10
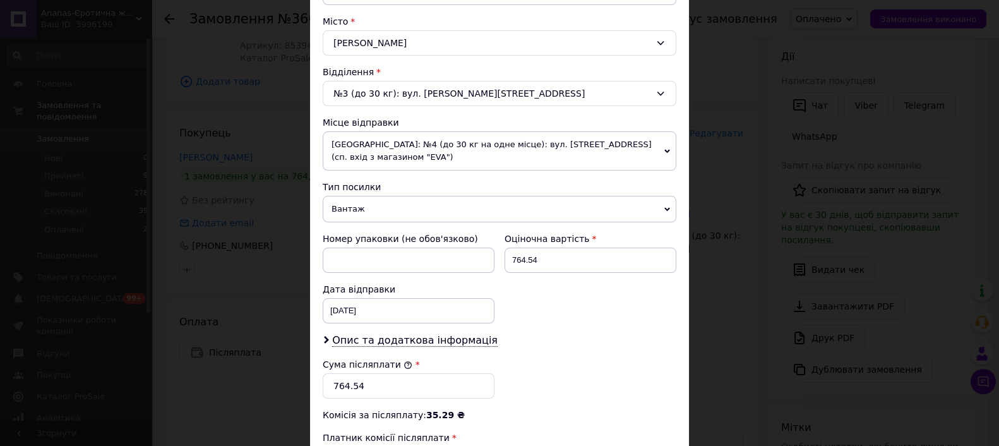
scroll to position [421, 0]
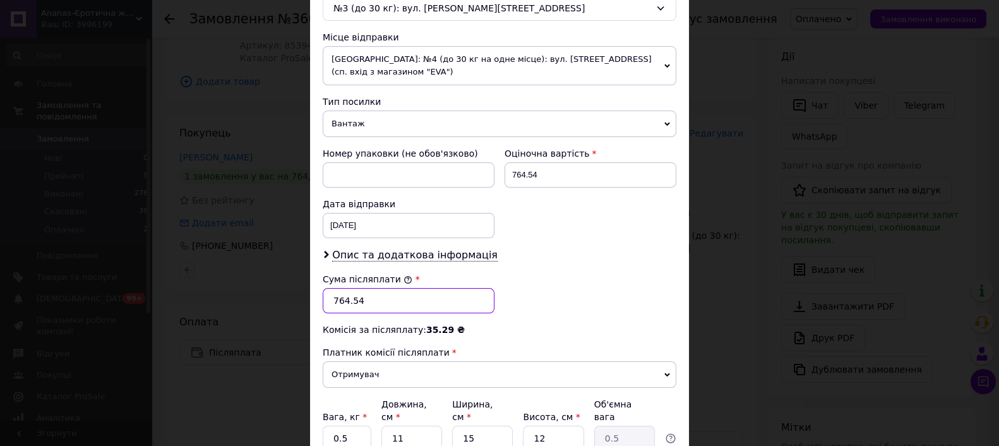
click at [358, 297] on input "764.54" at bounding box center [409, 300] width 172 height 25
click at [335, 296] on input "764" at bounding box center [409, 300] width 172 height 25
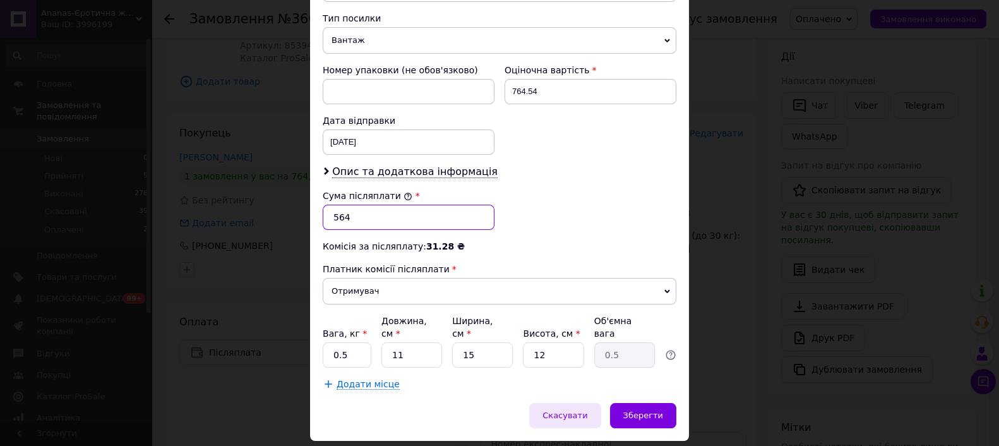
scroll to position [527, 0]
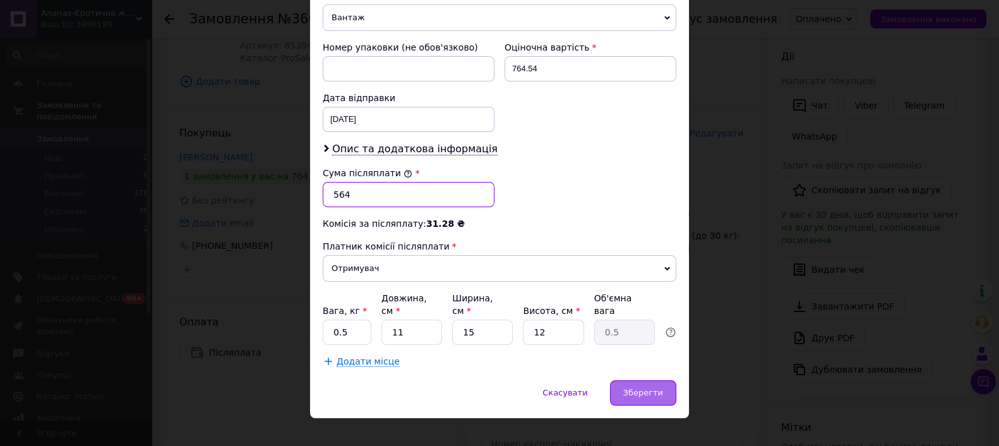
type input "564"
click at [639, 388] on span "Зберегти" at bounding box center [643, 392] width 40 height 9
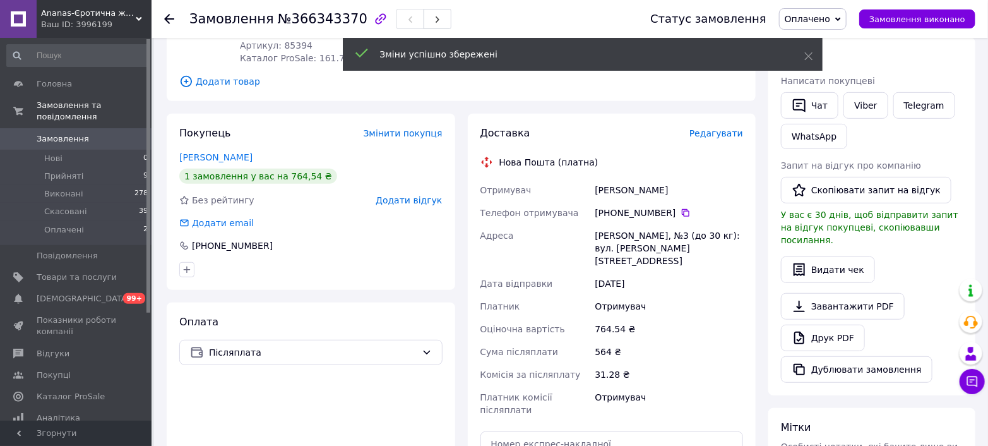
click at [724, 128] on span "Редагувати" at bounding box center [717, 133] width 54 height 10
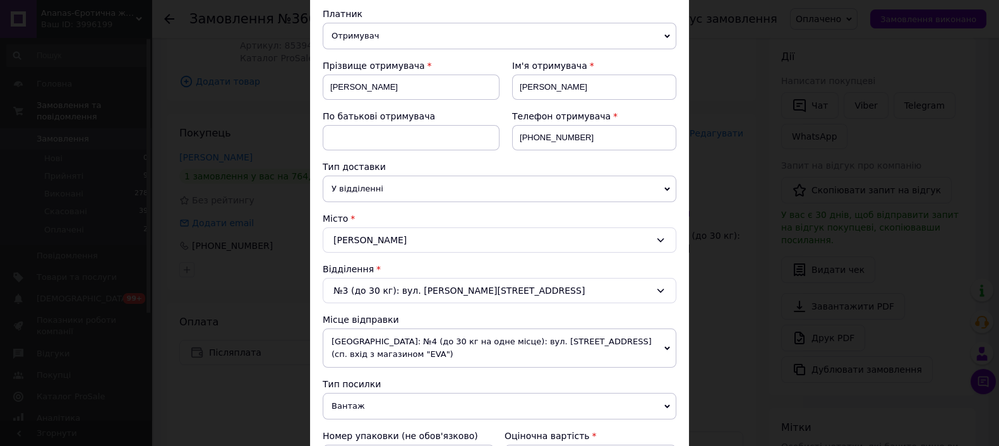
scroll to position [70, 0]
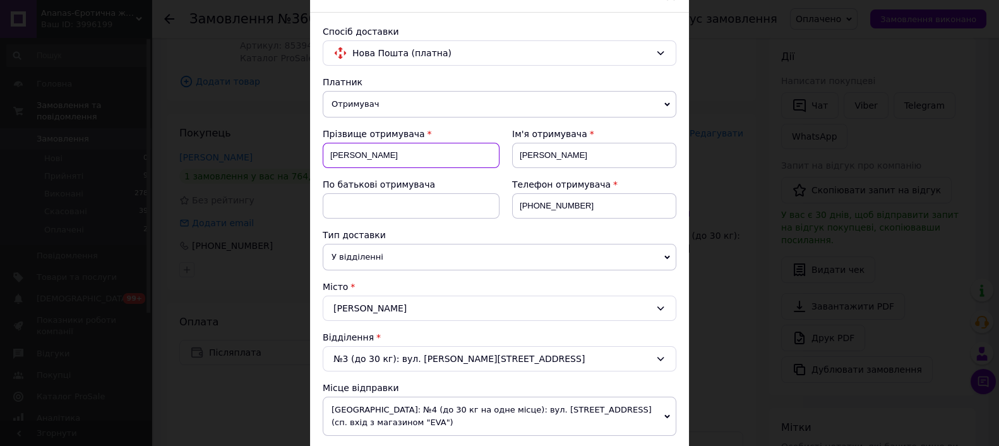
click at [332, 157] on input "[PERSON_NAME]" at bounding box center [411, 155] width 177 height 25
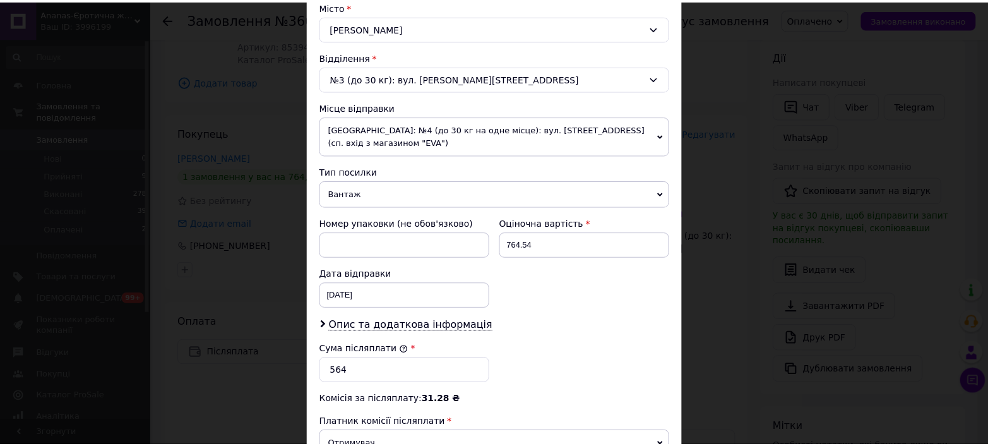
scroll to position [527, 0]
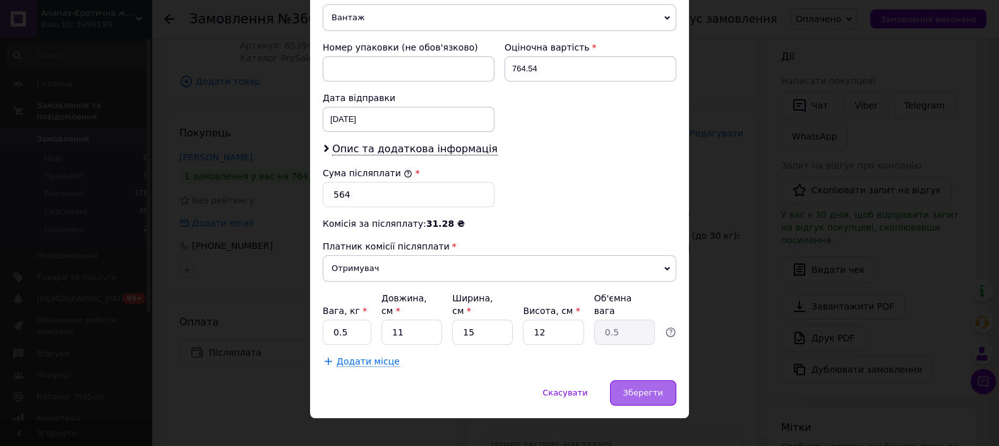
type input "[PERSON_NAME]"
click at [652, 388] on span "Зберегти" at bounding box center [643, 392] width 40 height 9
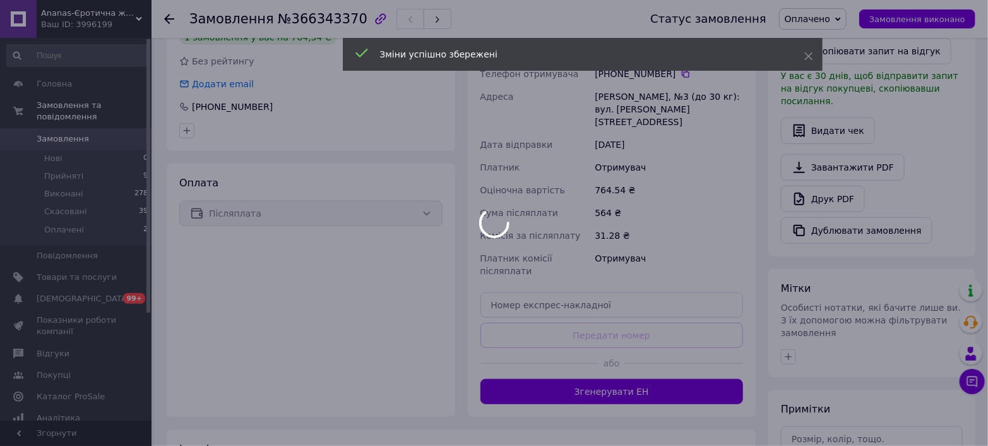
scroll to position [351, 0]
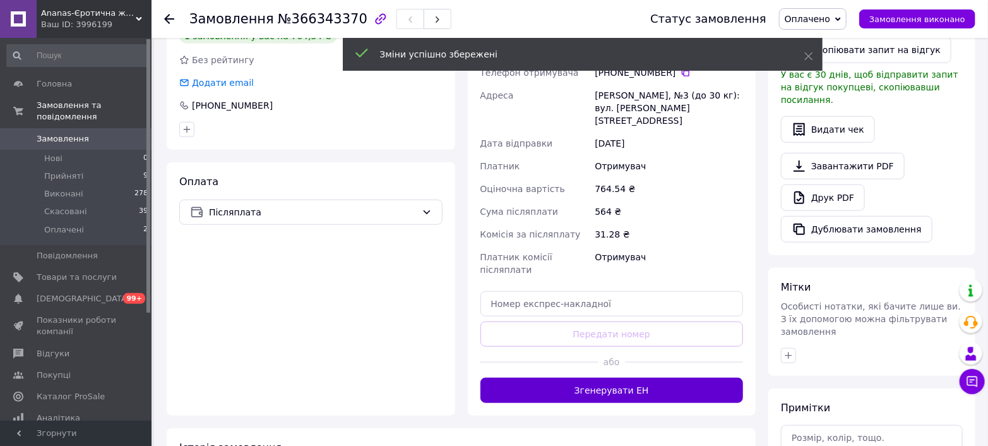
click at [611, 378] on button "Згенерувати ЕН" at bounding box center [612, 390] width 263 height 25
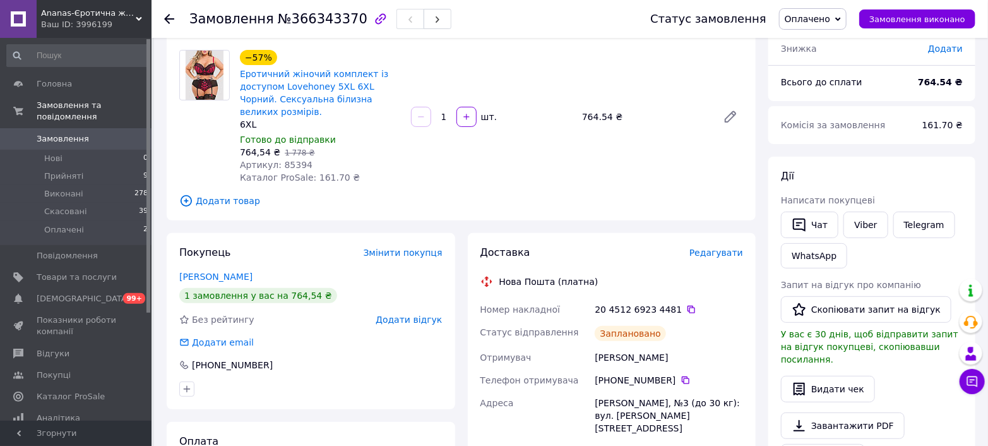
scroll to position [0, 0]
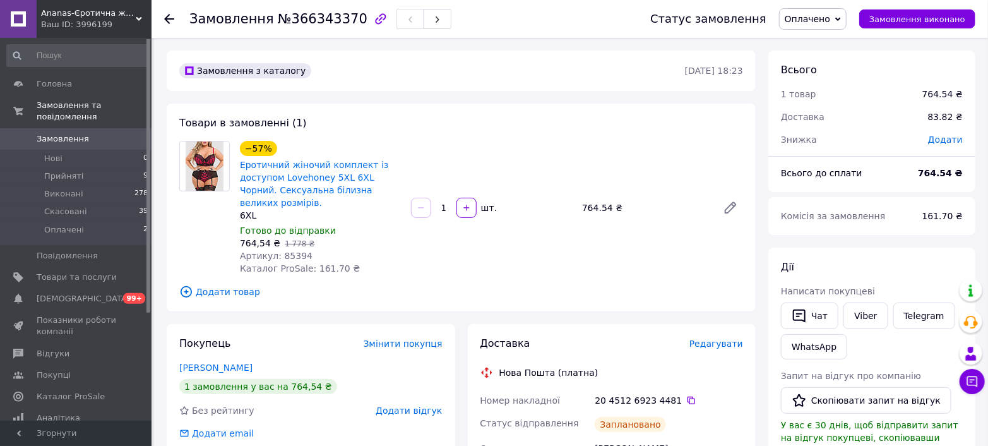
click at [102, 133] on span "Замовлення" at bounding box center [77, 138] width 80 height 11
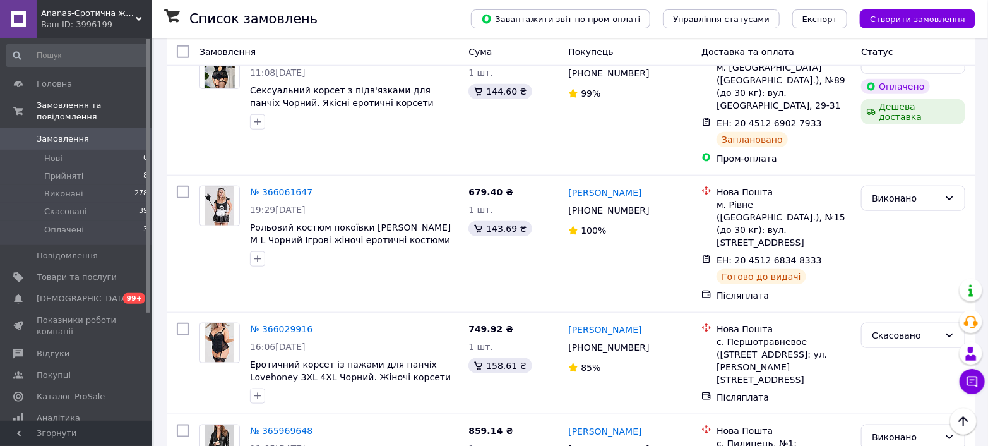
scroll to position [561, 0]
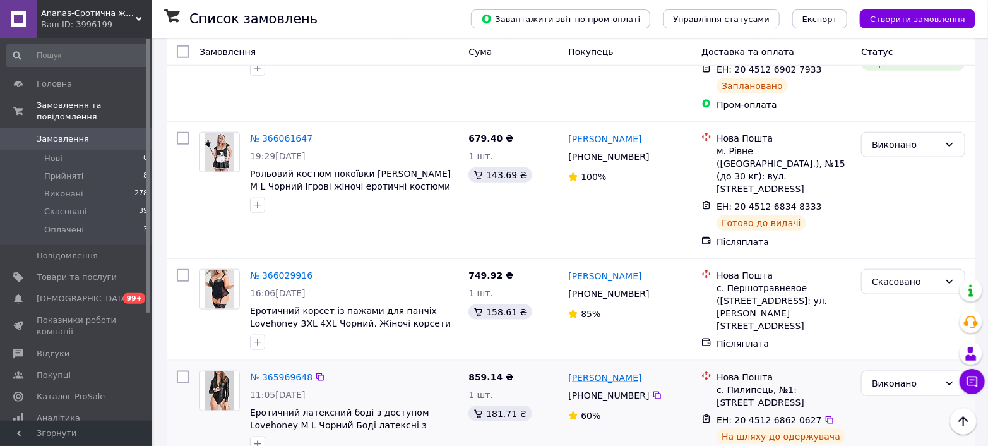
click at [596, 371] on link "[PERSON_NAME]" at bounding box center [604, 377] width 73 height 13
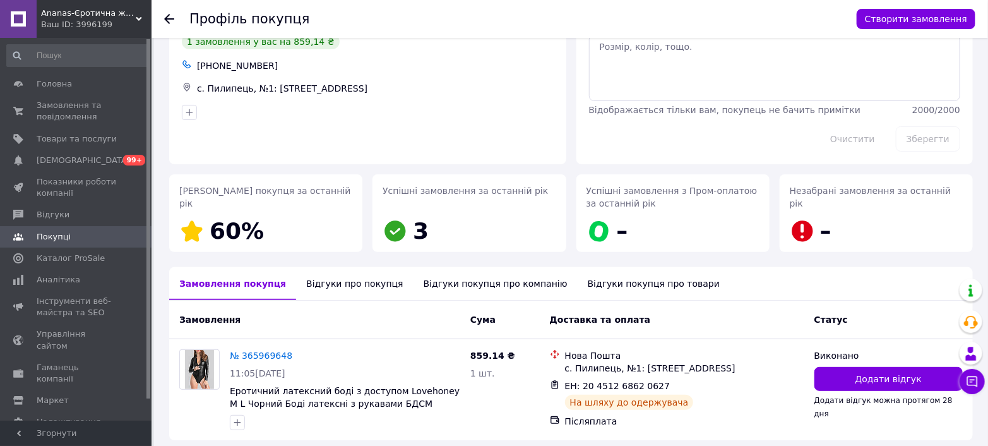
scroll to position [70, 0]
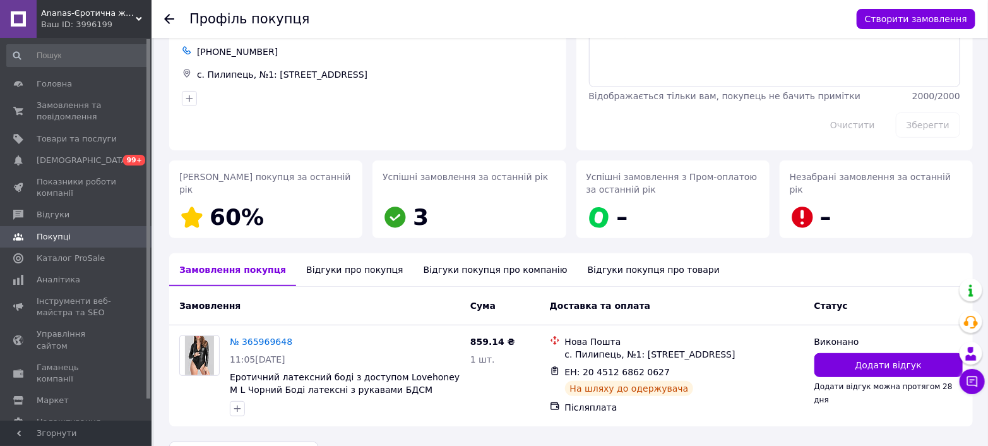
click at [317, 269] on div "Відгуки про покупця" at bounding box center [354, 269] width 117 height 33
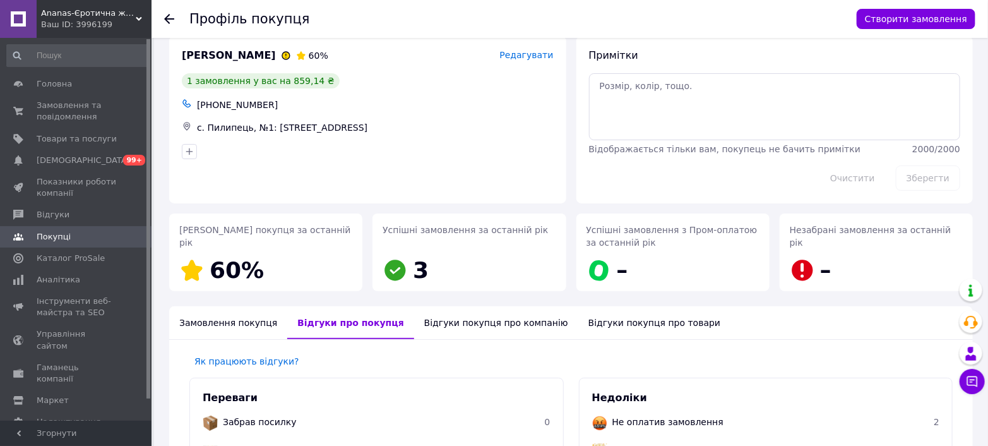
scroll to position [0, 0]
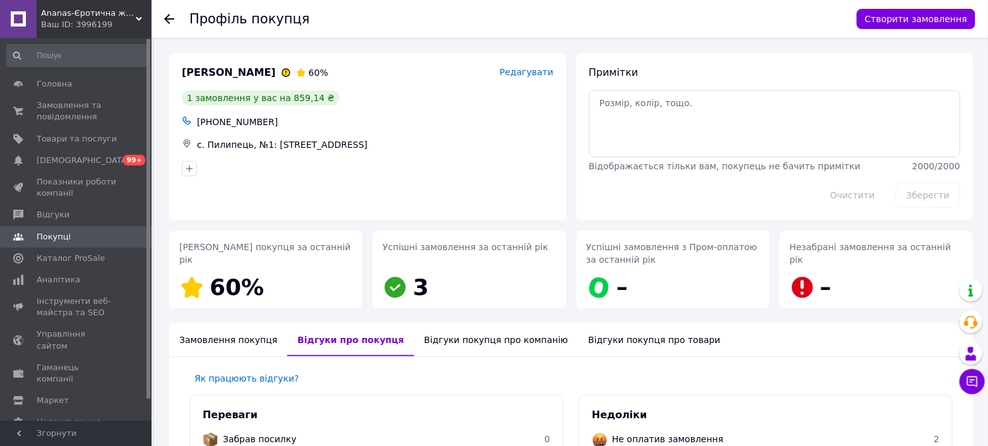
click at [170, 18] on use at bounding box center [169, 19] width 10 height 10
